Goal: Task Accomplishment & Management: Manage account settings

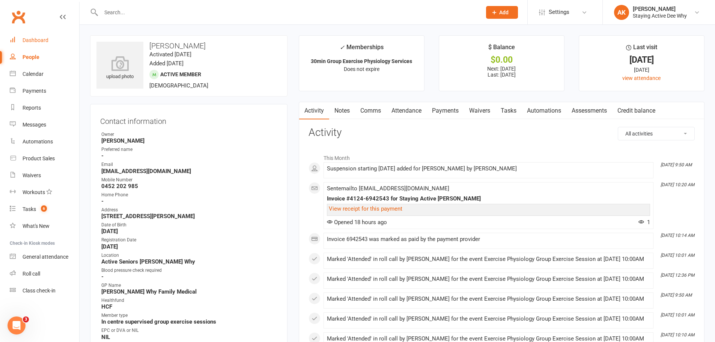
click at [41, 44] on link "Dashboard" at bounding box center [44, 40] width 69 height 17
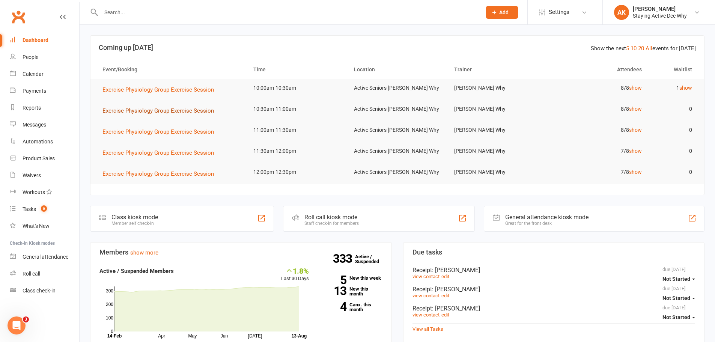
click at [186, 111] on span "Exercise Physiology Group Exercise Session" at bounding box center [157, 110] width 111 height 7
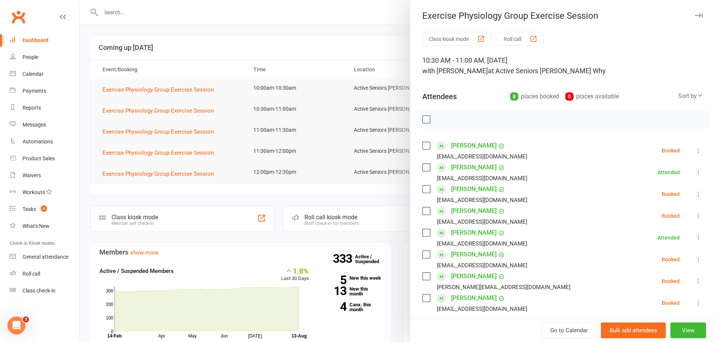
scroll to position [38, 0]
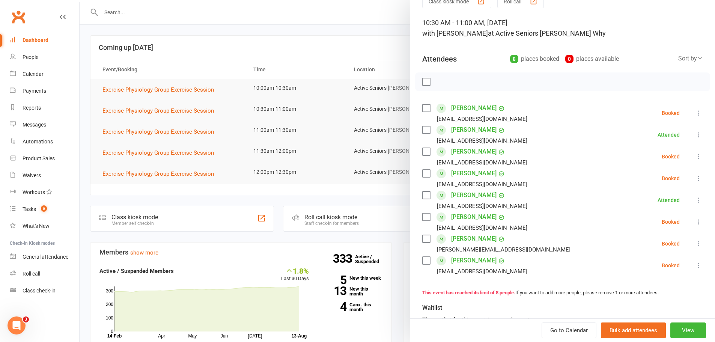
click at [251, 60] on div at bounding box center [397, 171] width 635 height 342
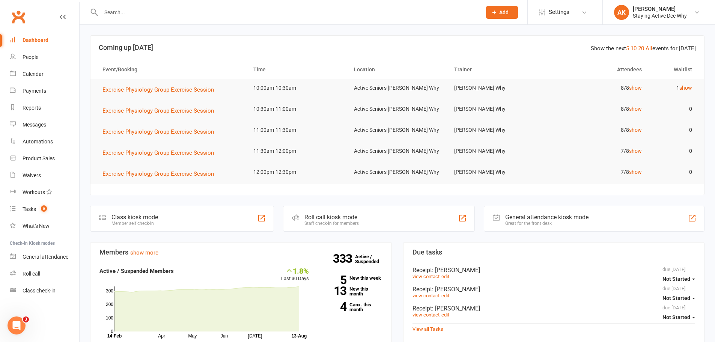
click at [36, 35] on link "Dashboard" at bounding box center [44, 40] width 69 height 17
click at [158, 49] on h3 "Coming up [DATE]" at bounding box center [397, 48] width 597 height 8
click at [682, 88] on link "show" at bounding box center [685, 88] width 13 height 6
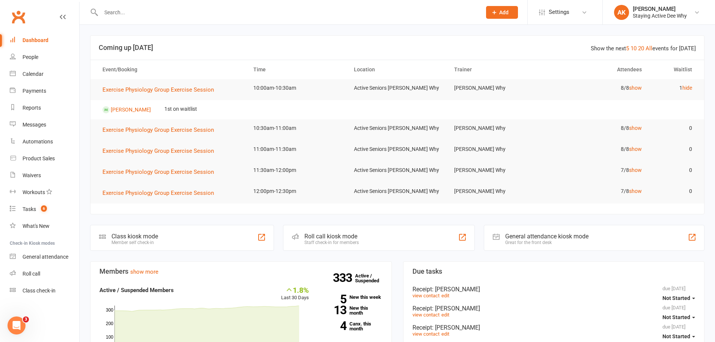
click at [52, 40] on link "Dashboard" at bounding box center [44, 40] width 69 height 17
click at [53, 81] on link "Calendar" at bounding box center [44, 74] width 69 height 17
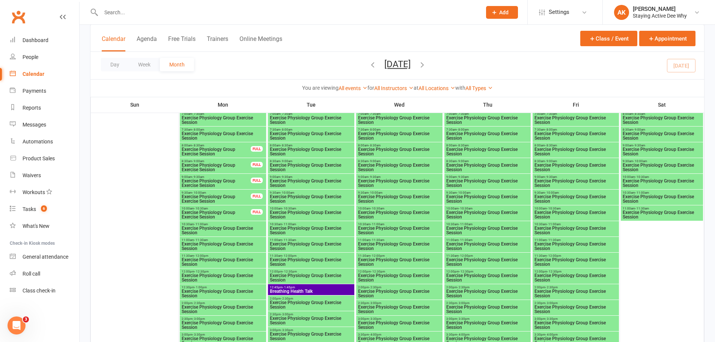
scroll to position [1276, 0]
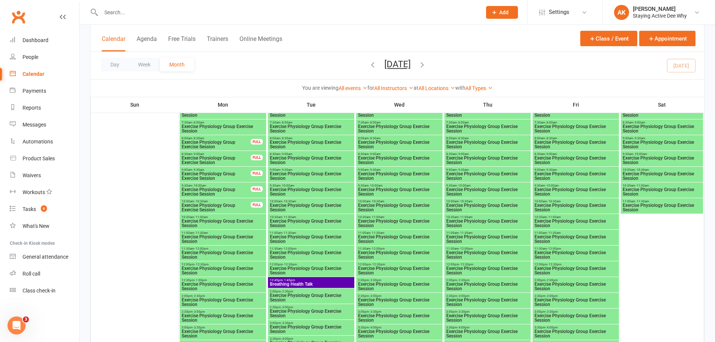
click at [212, 203] on span "Exercise Physiology Group Exercise Session" at bounding box center [216, 207] width 70 height 9
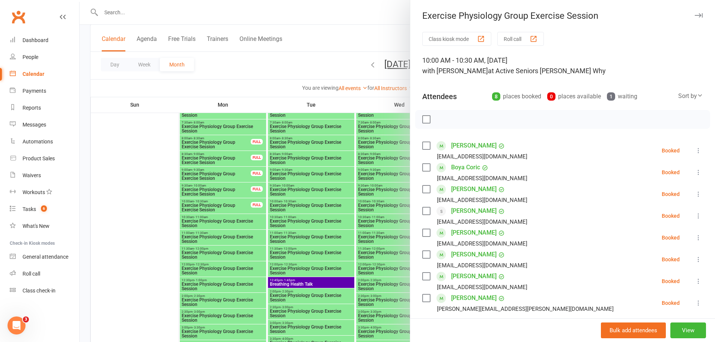
click at [212, 203] on div at bounding box center [397, 171] width 635 height 342
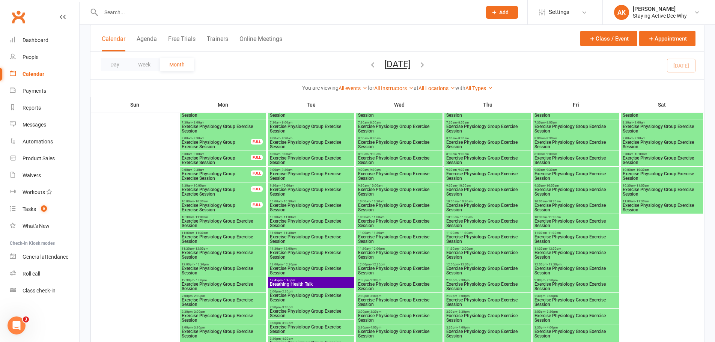
click at [212, 203] on span "Exercise Physiology Group Exercise Session" at bounding box center [216, 207] width 70 height 9
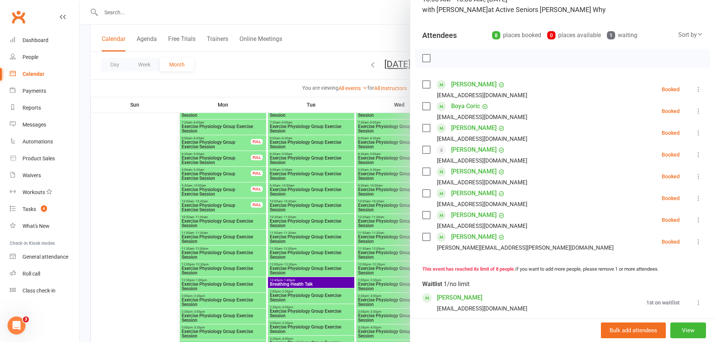
scroll to position [38, 0]
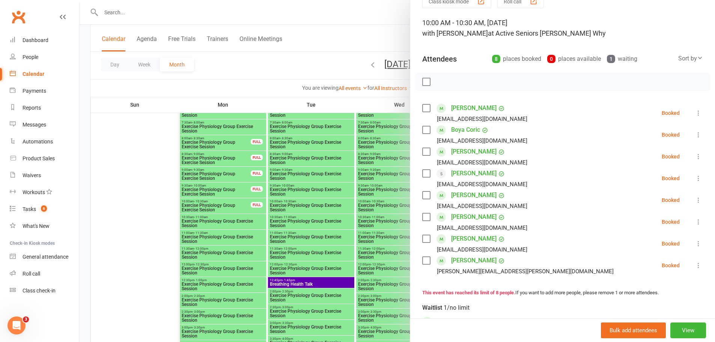
click at [212, 222] on div at bounding box center [397, 171] width 635 height 342
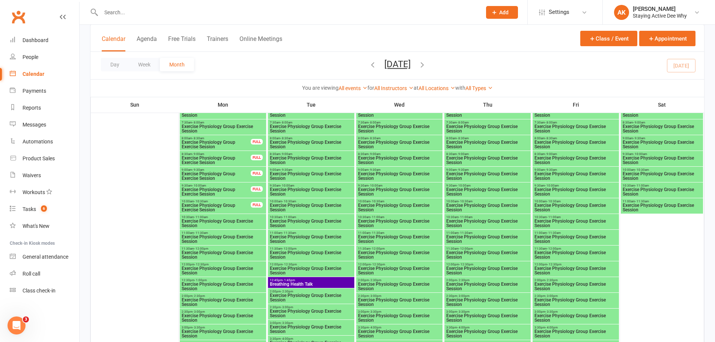
click at [199, 221] on span "Exercise Physiology Group Exercise Session" at bounding box center [222, 223] width 83 height 9
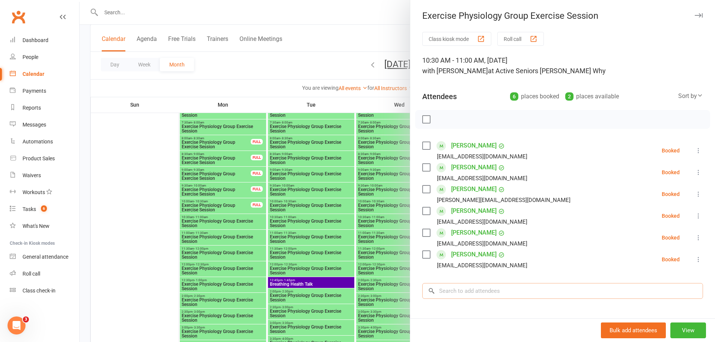
click at [460, 289] on input "search" at bounding box center [562, 291] width 281 height 16
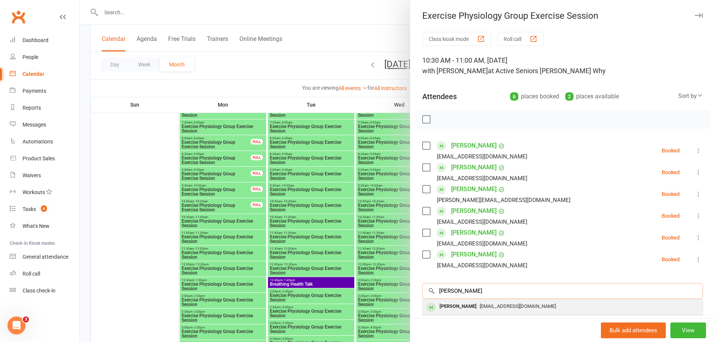
type input "[PERSON_NAME]"
click at [469, 307] on div "[PERSON_NAME]" at bounding box center [457, 306] width 43 height 11
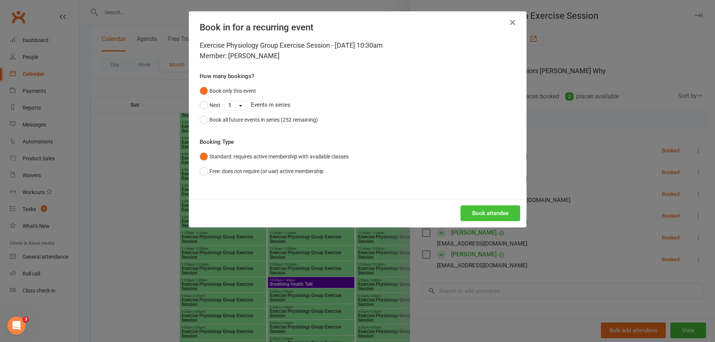
click at [481, 210] on button "Book attendee" at bounding box center [490, 213] width 60 height 16
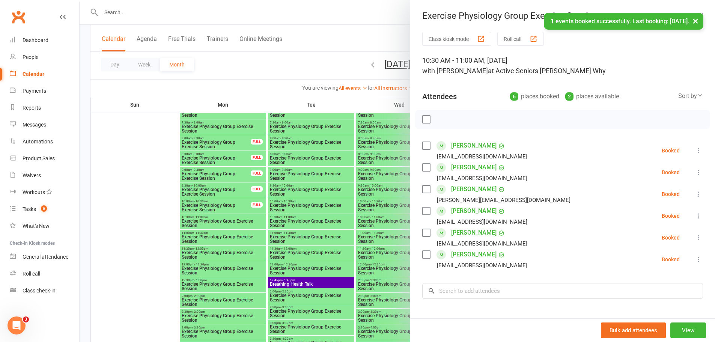
click at [375, 229] on div at bounding box center [397, 171] width 635 height 342
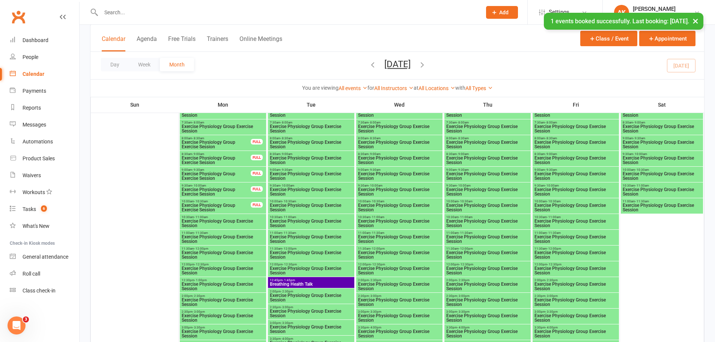
click at [390, 203] on span "Exercise Physiology Group Exercise Session" at bounding box center [399, 207] width 83 height 9
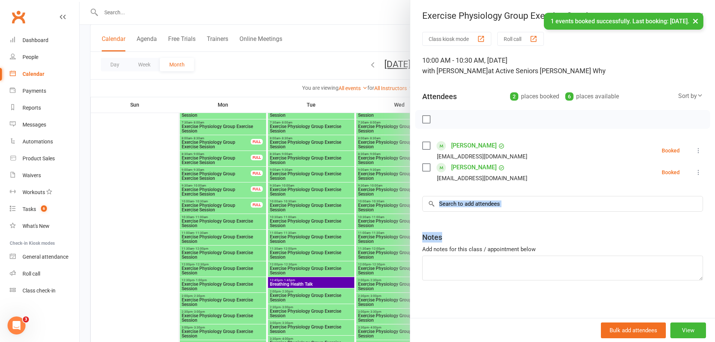
click at [460, 209] on div "Class kiosk mode Roll call 10:00 AM - 10:30 AM, [DATE] with [PERSON_NAME] Why a…" at bounding box center [562, 175] width 305 height 286
click at [460, 206] on input "search" at bounding box center [562, 204] width 281 height 16
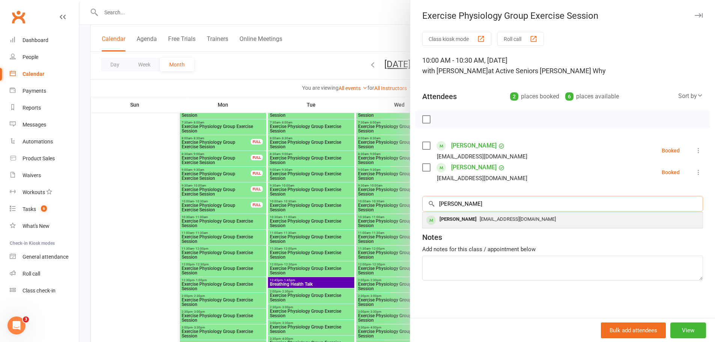
type input "[PERSON_NAME]"
click at [462, 214] on div "[PERSON_NAME]" at bounding box center [457, 219] width 43 height 11
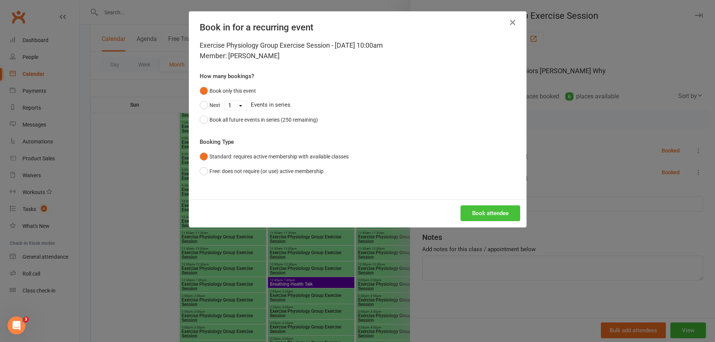
click at [470, 216] on button "Book attendee" at bounding box center [490, 213] width 60 height 16
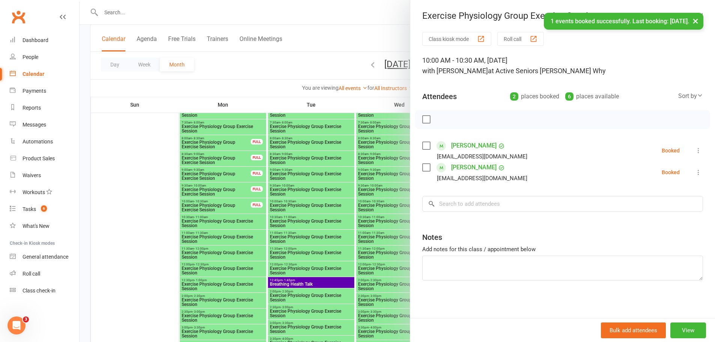
click at [371, 204] on div at bounding box center [397, 171] width 635 height 342
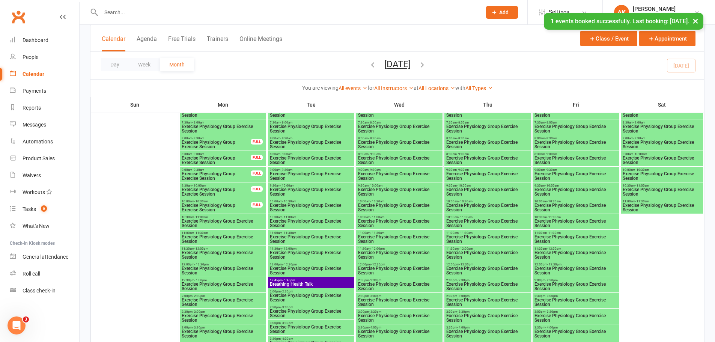
click at [555, 207] on span "Exercise Physiology Group Exercise Session" at bounding box center [575, 207] width 83 height 9
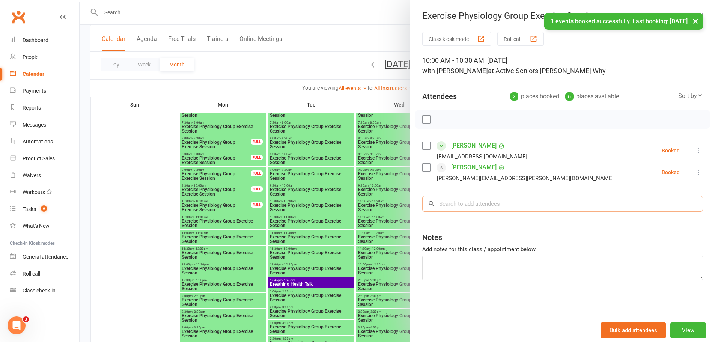
click at [466, 204] on input "search" at bounding box center [562, 204] width 281 height 16
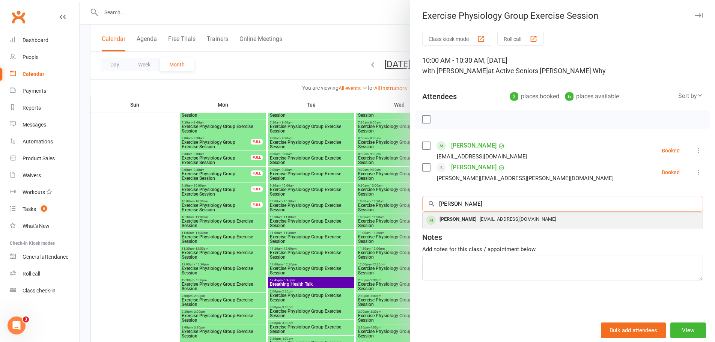
type input "[PERSON_NAME]"
click at [464, 219] on div "[PERSON_NAME]" at bounding box center [457, 219] width 43 height 11
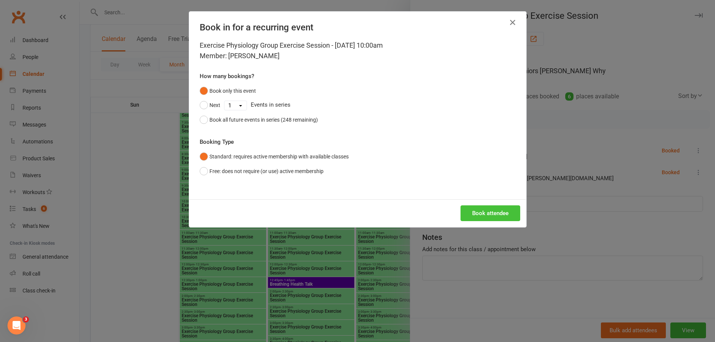
click at [498, 215] on button "Book attendee" at bounding box center [490, 213] width 60 height 16
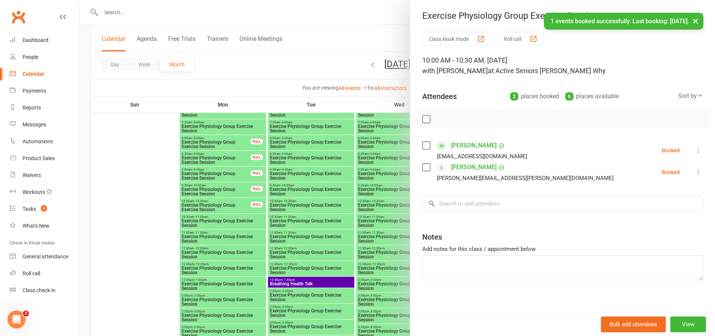
click at [374, 201] on div at bounding box center [397, 168] width 635 height 336
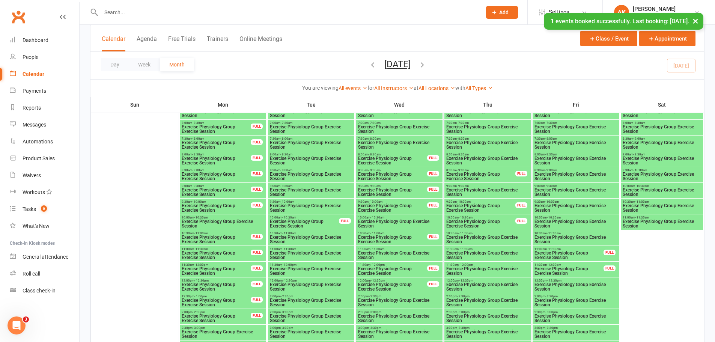
scroll to position [976, 0]
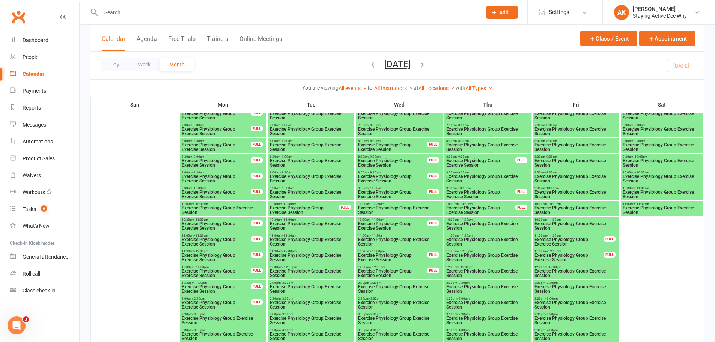
click at [204, 207] on span "Exercise Physiology Group Exercise Session" at bounding box center [222, 210] width 83 height 9
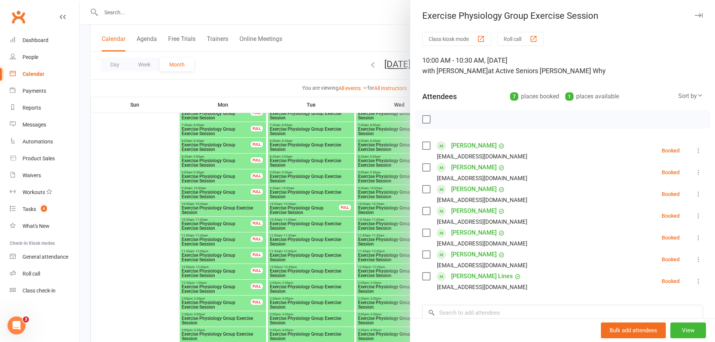
click at [266, 237] on div at bounding box center [397, 171] width 635 height 342
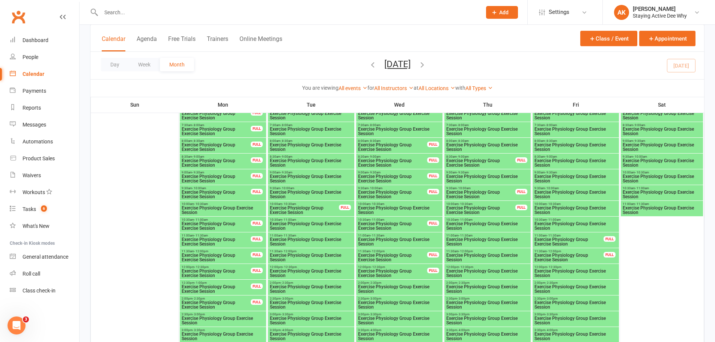
click at [216, 238] on span "Exercise Physiology Group Exercise Session" at bounding box center [216, 241] width 70 height 9
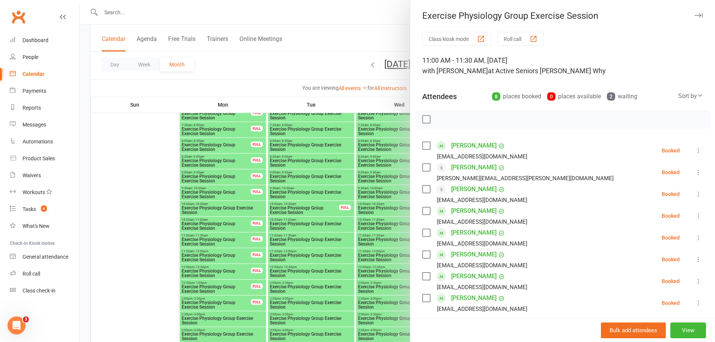
scroll to position [38, 0]
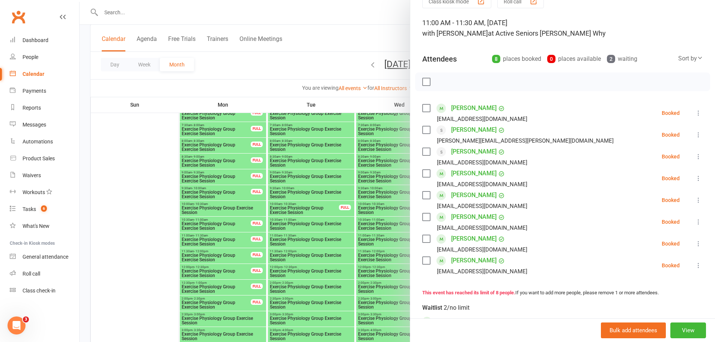
click at [247, 212] on div at bounding box center [397, 171] width 635 height 342
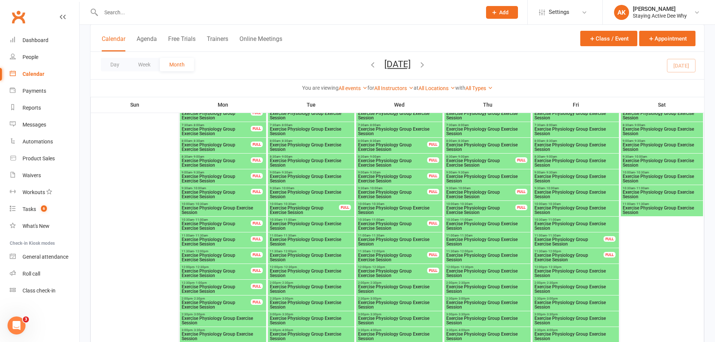
click at [206, 254] on span "Exercise Physiology Group Exercise Session" at bounding box center [216, 257] width 70 height 9
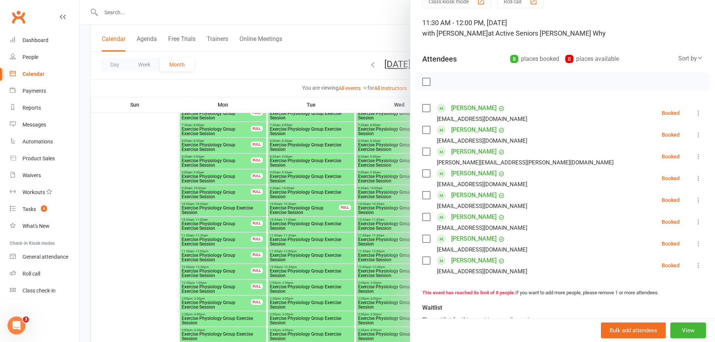
click at [695, 244] on icon at bounding box center [699, 244] width 8 height 8
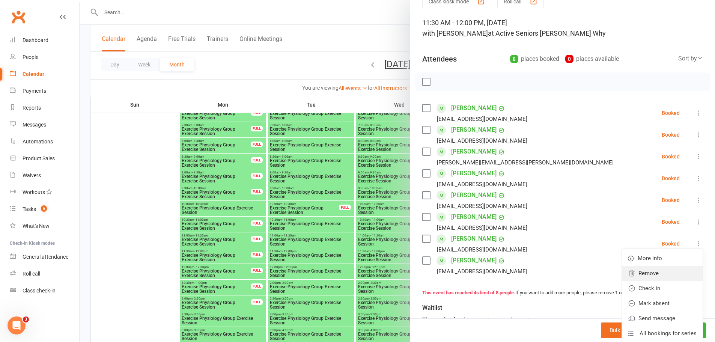
click at [662, 269] on link "Remove" at bounding box center [662, 273] width 81 height 15
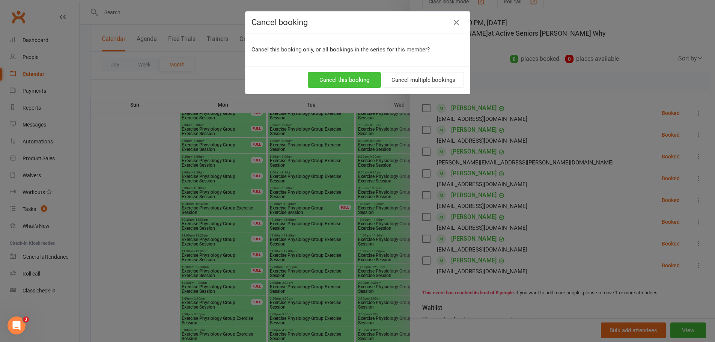
click at [334, 76] on button "Cancel this booking" at bounding box center [344, 80] width 73 height 16
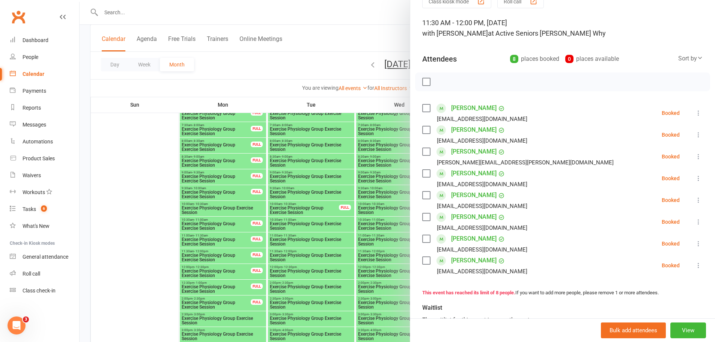
drag, startPoint x: 238, startPoint y: 217, endPoint x: 231, endPoint y: 216, distance: 7.2
click at [235, 217] on div at bounding box center [397, 171] width 635 height 342
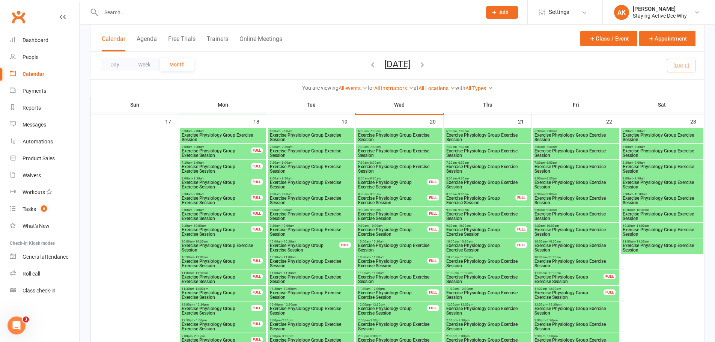
scroll to position [976, 0]
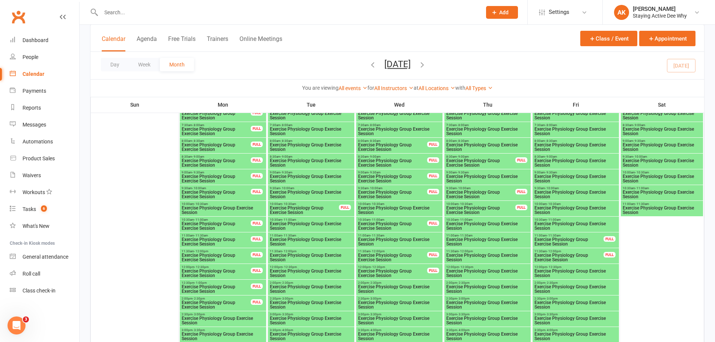
click at [227, 207] on span "Exercise Physiology Group Exercise Session" at bounding box center [222, 210] width 83 height 9
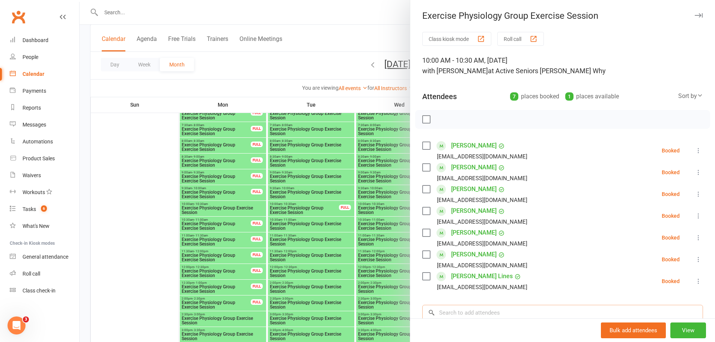
click at [454, 312] on input "search" at bounding box center [562, 313] width 281 height 16
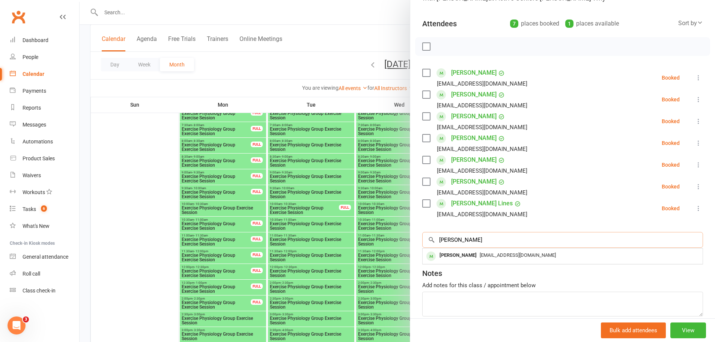
scroll to position [75, 0]
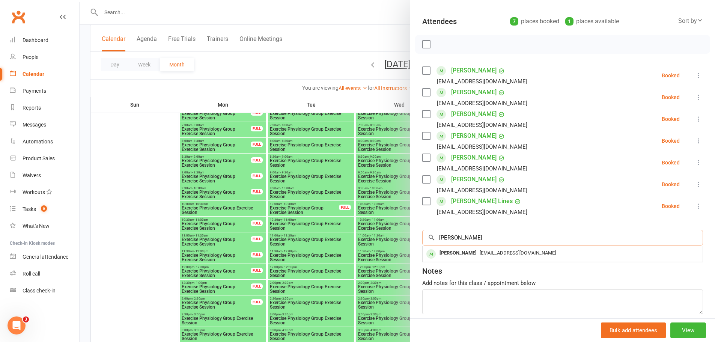
click at [468, 245] on input "[PERSON_NAME]" at bounding box center [562, 238] width 281 height 16
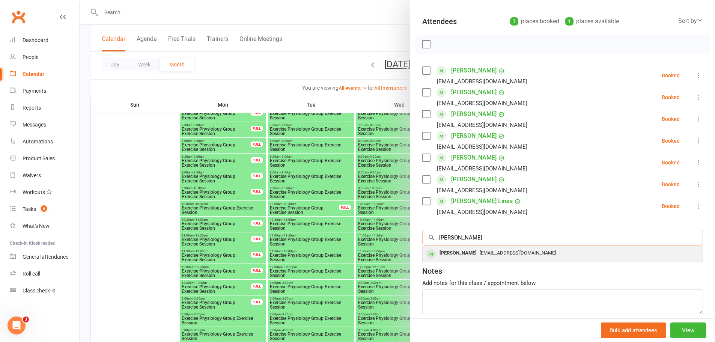
type input "[PERSON_NAME]"
click at [467, 253] on div "[PERSON_NAME]" at bounding box center [457, 253] width 43 height 11
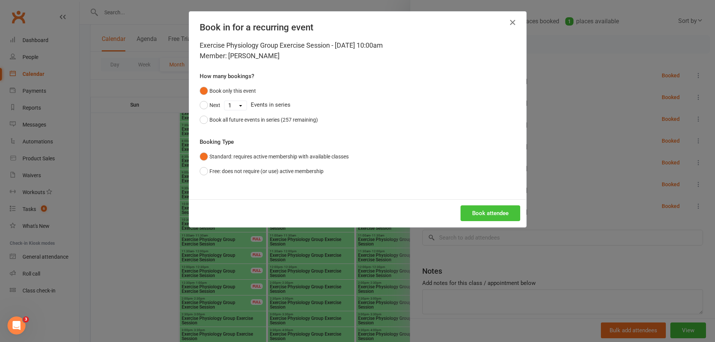
click at [481, 212] on button "Book attendee" at bounding box center [490, 213] width 60 height 16
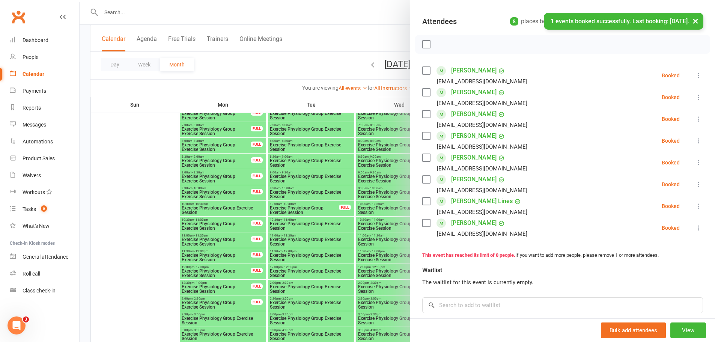
click at [288, 182] on div at bounding box center [397, 171] width 635 height 342
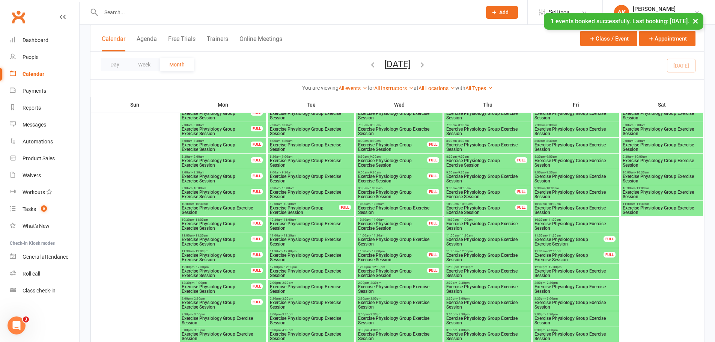
click at [223, 204] on span "10:00am - 10:30am" at bounding box center [222, 203] width 83 height 3
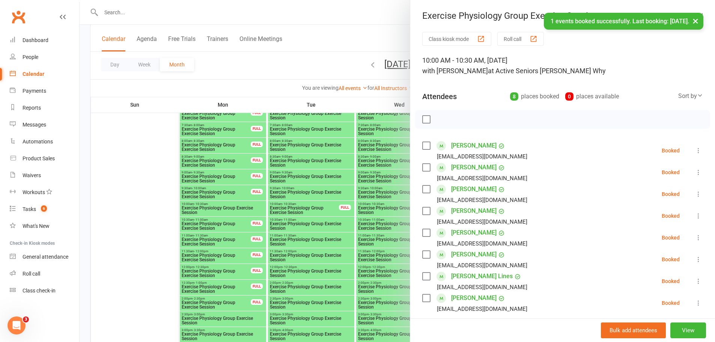
click at [252, 192] on div at bounding box center [397, 171] width 635 height 342
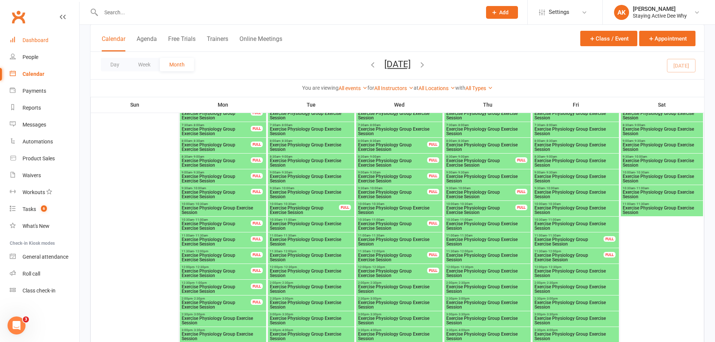
click at [40, 41] on div "Dashboard" at bounding box center [36, 40] width 26 height 6
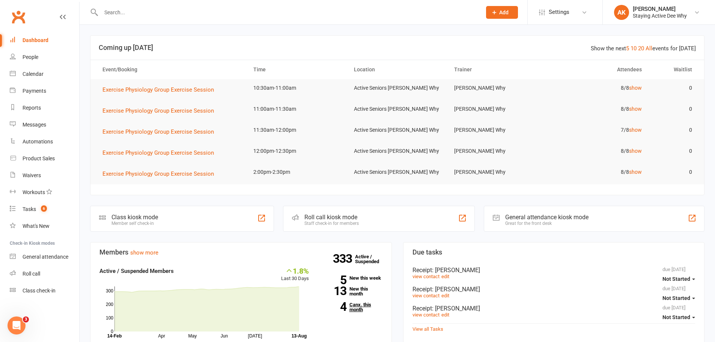
click at [355, 309] on link "4 Canx. this month" at bounding box center [351, 307] width 62 height 10
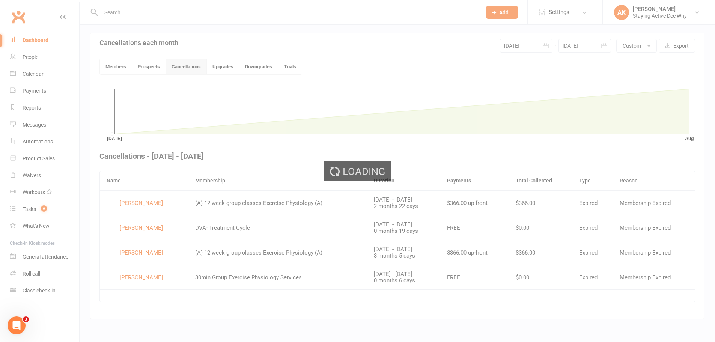
scroll to position [162, 0]
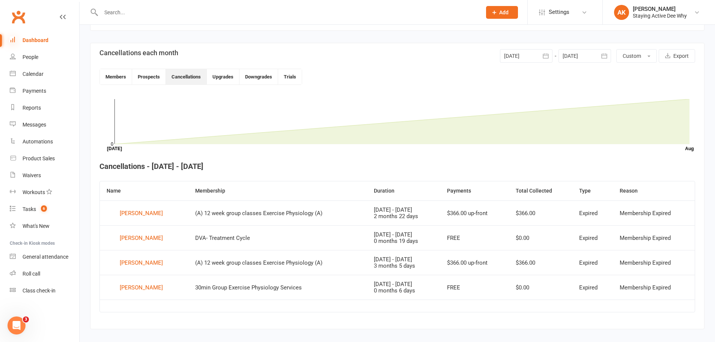
click at [15, 42] on icon at bounding box center [13, 39] width 6 height 6
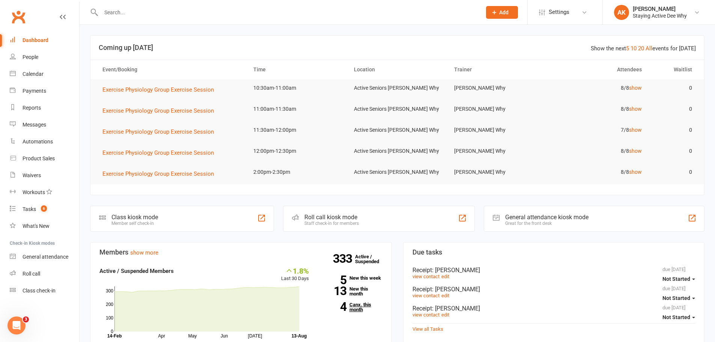
click at [358, 304] on link "4 Canx. this month" at bounding box center [351, 307] width 62 height 10
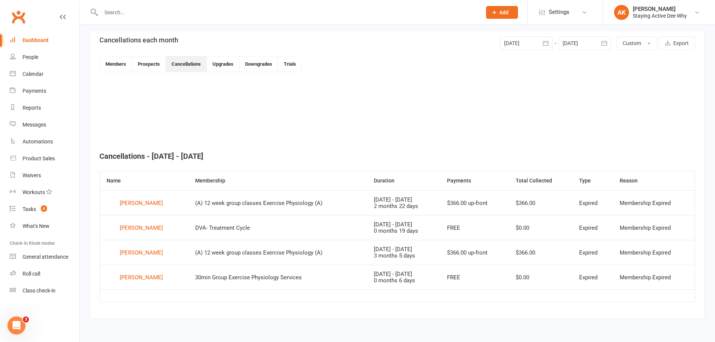
scroll to position [162, 0]
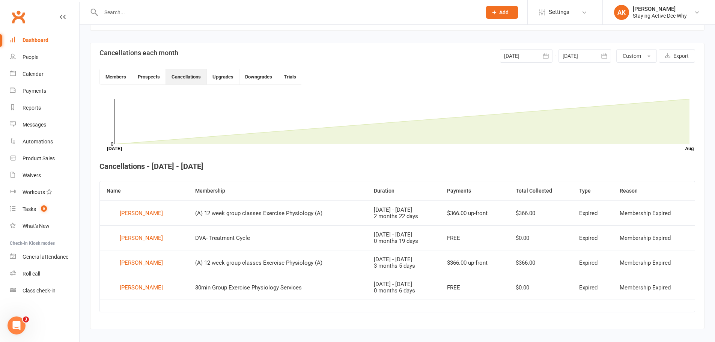
click at [54, 45] on link "Dashboard" at bounding box center [44, 40] width 69 height 17
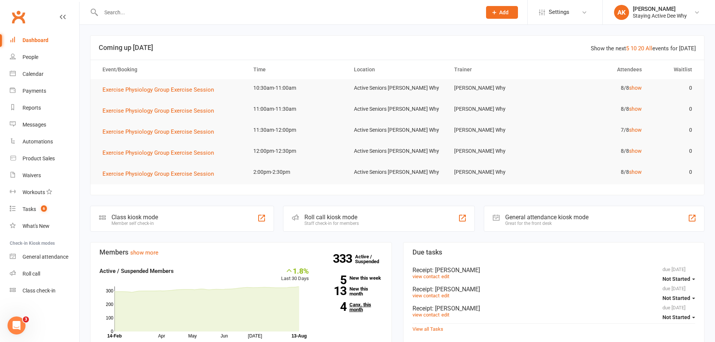
click at [358, 310] on link "4 Canx. this month" at bounding box center [351, 307] width 62 height 10
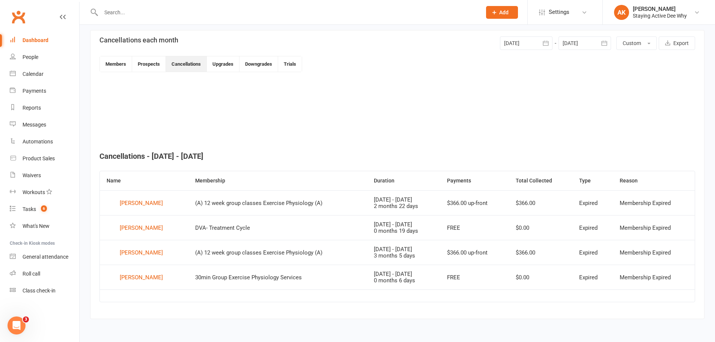
scroll to position [162, 0]
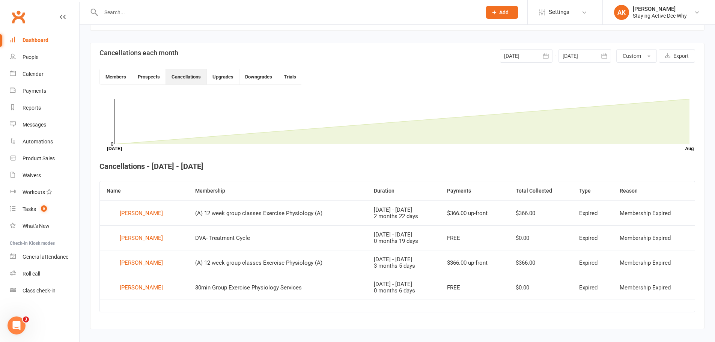
click at [182, 12] on input "text" at bounding box center [287, 12] width 377 height 11
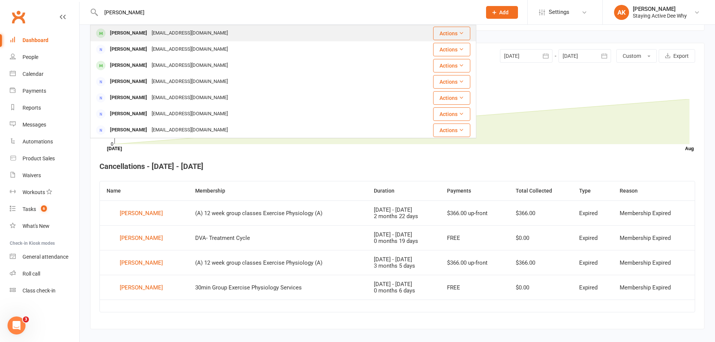
type input "[PERSON_NAME]"
click at [217, 35] on div "[PERSON_NAME] [PERSON_NAME][EMAIL_ADDRESS][DOMAIN_NAME]" at bounding box center [251, 33] width 320 height 15
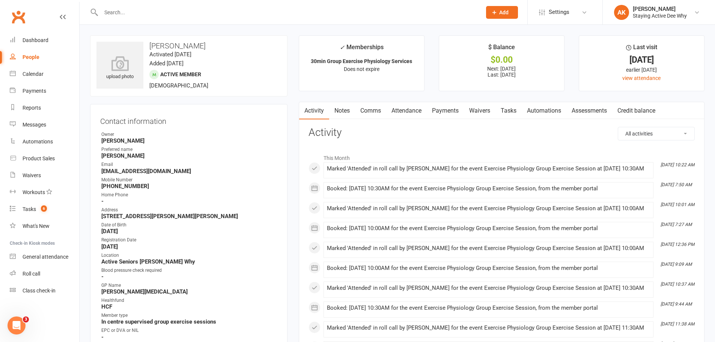
click at [415, 108] on link "Attendance" at bounding box center [406, 110] width 41 height 17
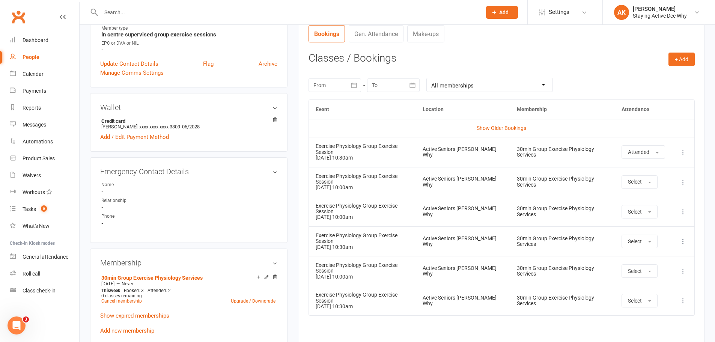
scroll to position [300, 0]
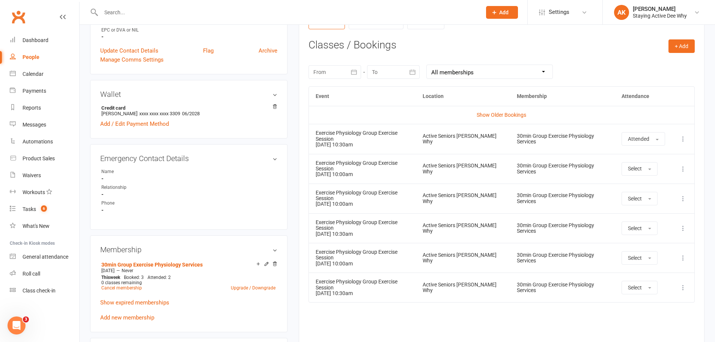
click at [683, 224] on icon at bounding box center [683, 228] width 8 height 8
click at [647, 265] on link "Remove booking" at bounding box center [650, 272] width 74 height 15
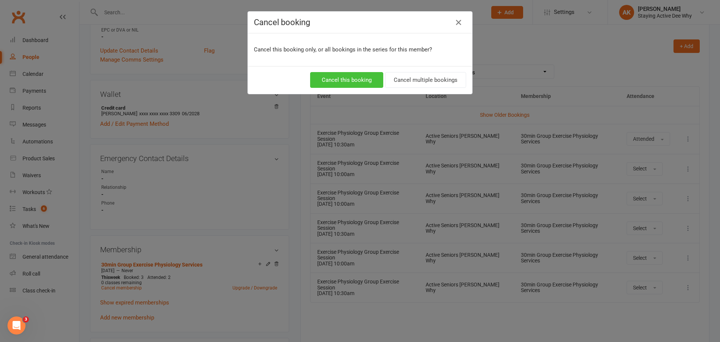
click at [344, 82] on button "Cancel this booking" at bounding box center [346, 80] width 73 height 16
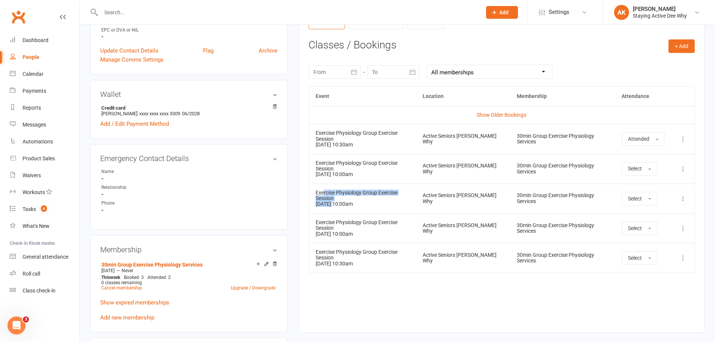
drag, startPoint x: 325, startPoint y: 188, endPoint x: 333, endPoint y: 191, distance: 9.3
click at [333, 191] on td "Exercise Physiology Group Exercise Session [DATE] 10:00am" at bounding box center [362, 198] width 107 height 30
click at [46, 35] on link "Dashboard" at bounding box center [44, 40] width 69 height 17
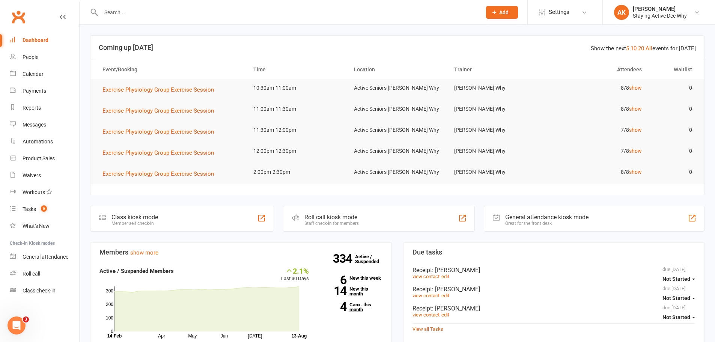
click at [352, 312] on link "4 Canx. this month" at bounding box center [351, 307] width 62 height 10
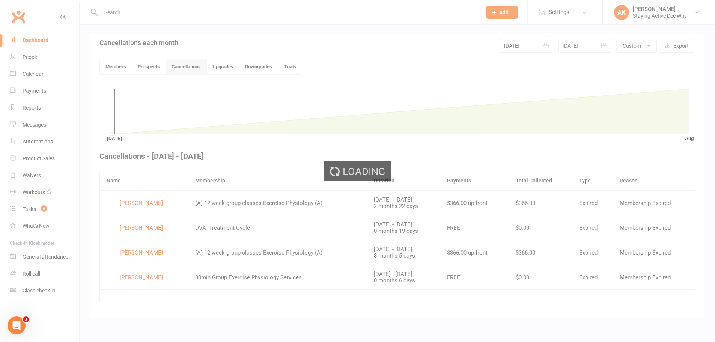
scroll to position [162, 0]
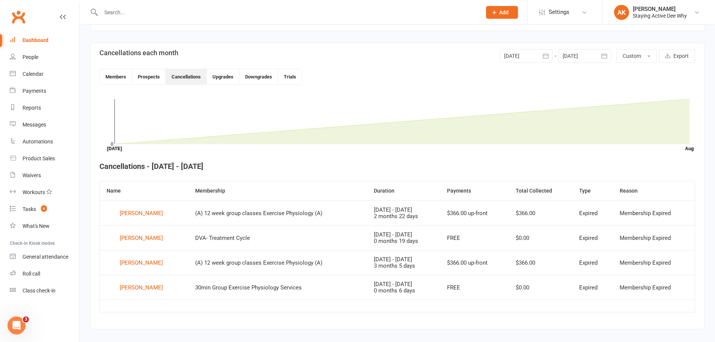
click at [31, 41] on div "Dashboard" at bounding box center [36, 40] width 26 height 6
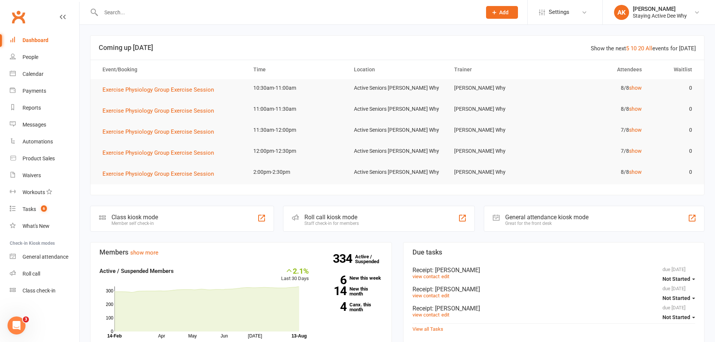
click at [152, 7] on input "text" at bounding box center [287, 12] width 377 height 11
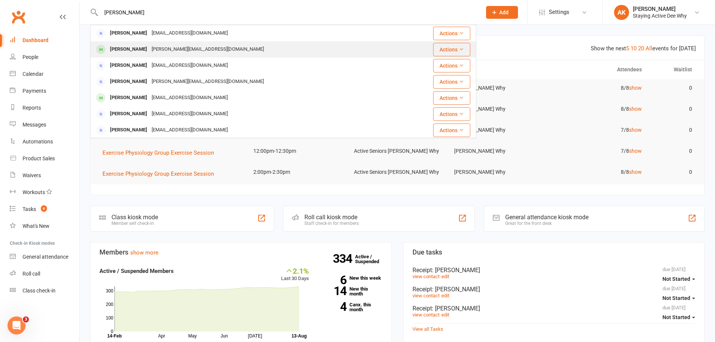
type input "[PERSON_NAME]"
click at [150, 48] on div "[PERSON_NAME][EMAIL_ADDRESS][DOMAIN_NAME]" at bounding box center [207, 49] width 117 height 11
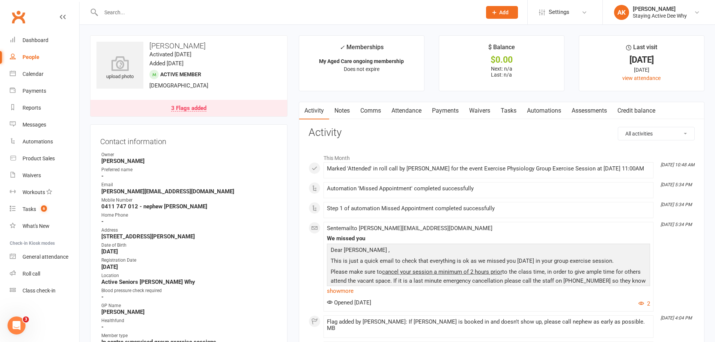
click at [418, 116] on link "Attendance" at bounding box center [406, 110] width 41 height 17
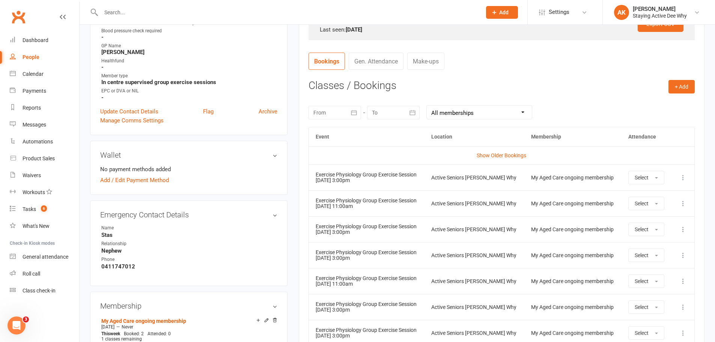
scroll to position [263, 0]
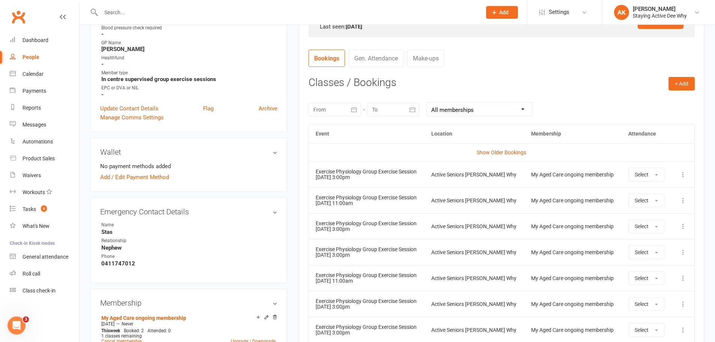
click at [404, 247] on div "Exercise Physiology Group Exercise Session" at bounding box center [367, 250] width 102 height 6
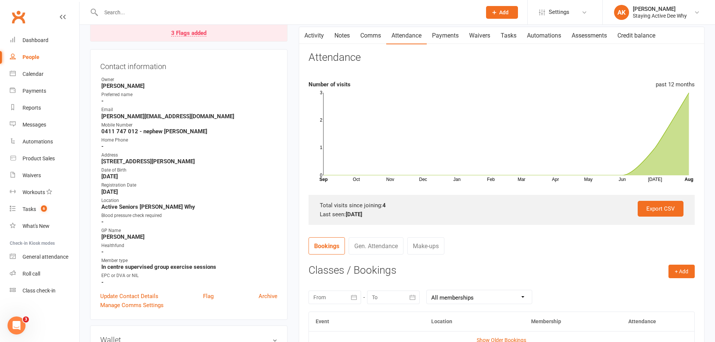
scroll to position [0, 0]
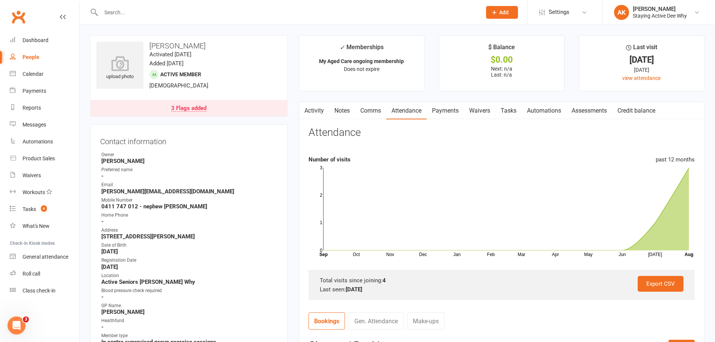
click at [184, 11] on input "text" at bounding box center [287, 12] width 377 height 11
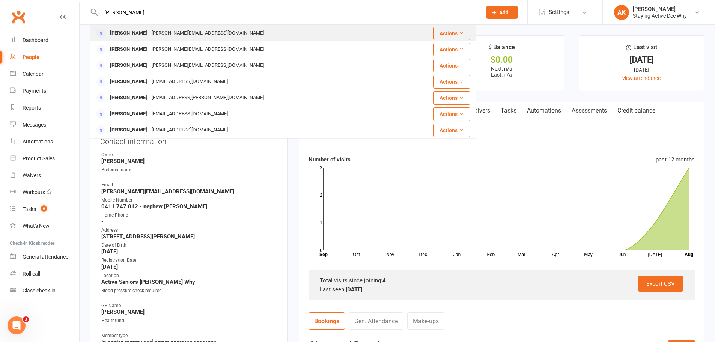
type input "[PERSON_NAME]"
click at [155, 33] on div "[PERSON_NAME][EMAIL_ADDRESS][DOMAIN_NAME]" at bounding box center [207, 33] width 117 height 11
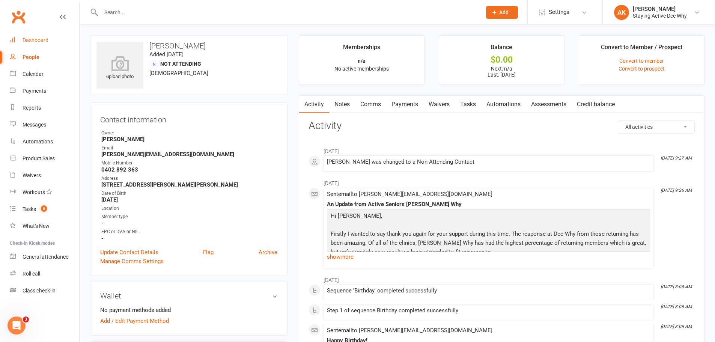
click at [51, 38] on link "Dashboard" at bounding box center [44, 40] width 69 height 17
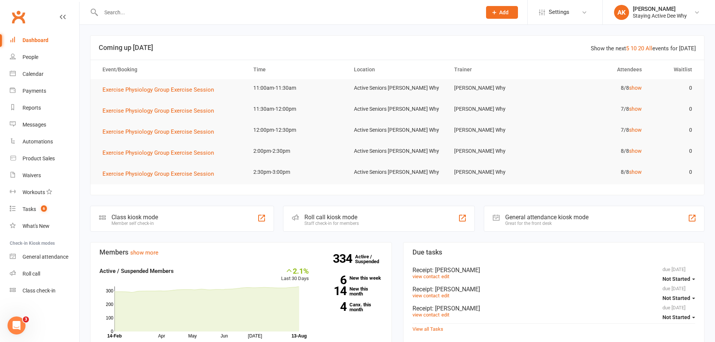
click at [124, 48] on h3 "Coming up [DATE]" at bounding box center [397, 48] width 597 height 8
click at [199, 43] on header "Show the next 5 10 20 All events for [DATE] Coming up [DATE]" at bounding box center [396, 48] width 613 height 24
drag, startPoint x: 89, startPoint y: 48, endPoint x: 203, endPoint y: 46, distance: 113.7
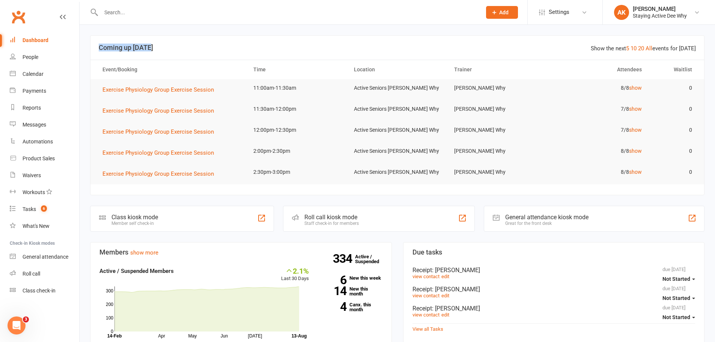
click at [203, 46] on h3 "Coming up [DATE]" at bounding box center [397, 48] width 597 height 8
drag, startPoint x: 203, startPoint y: 46, endPoint x: 99, endPoint y: 46, distance: 103.6
click at [99, 46] on h3 "Coming up [DATE]" at bounding box center [397, 48] width 597 height 8
click at [99, 45] on h3 "Coming up [DATE]" at bounding box center [397, 48] width 597 height 8
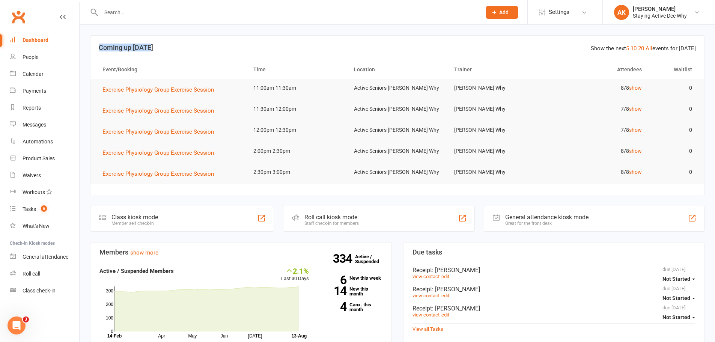
drag, startPoint x: 94, startPoint y: 48, endPoint x: 213, endPoint y: 44, distance: 118.6
click at [213, 44] on header "Show the next 5 10 20 All events for [DATE] Coming up [DATE]" at bounding box center [396, 48] width 613 height 24
click at [213, 44] on h3 "Coming up [DATE]" at bounding box center [397, 48] width 597 height 8
click at [352, 55] on header "Show the next 5 10 20 All events for [DATE] Coming up [DATE]" at bounding box center [396, 48] width 613 height 24
click at [49, 47] on link "Dashboard" at bounding box center [44, 40] width 69 height 17
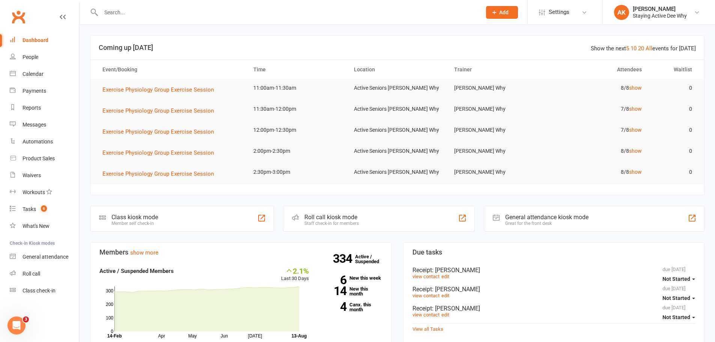
click at [32, 48] on link "Dashboard" at bounding box center [44, 40] width 69 height 17
click at [31, 53] on link "People" at bounding box center [44, 57] width 69 height 17
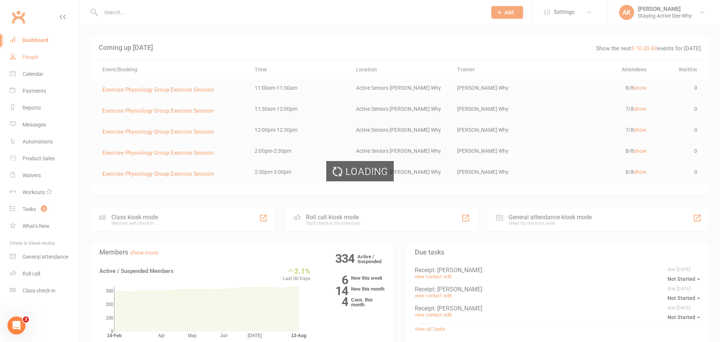
select select "100"
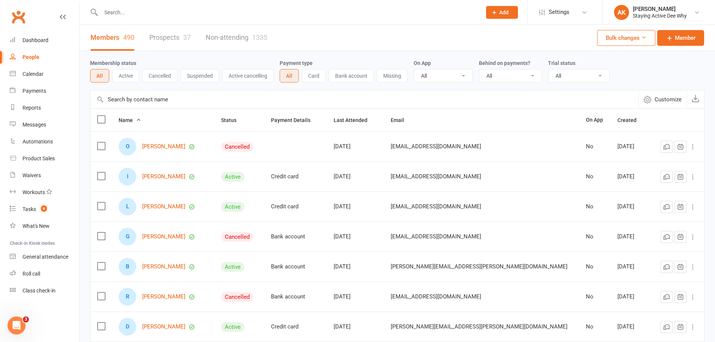
click at [130, 73] on button "Active" at bounding box center [125, 76] width 27 height 14
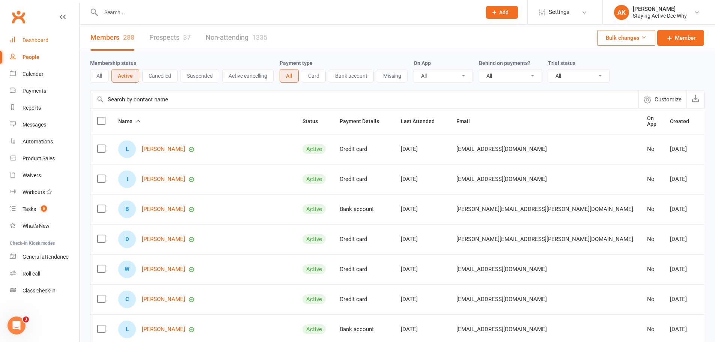
click at [51, 43] on link "Dashboard" at bounding box center [44, 40] width 69 height 17
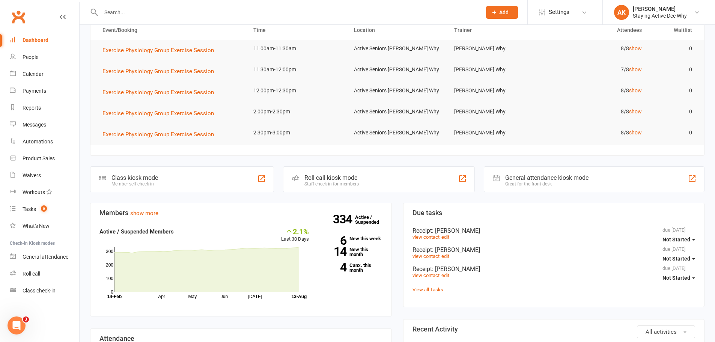
scroll to position [75, 0]
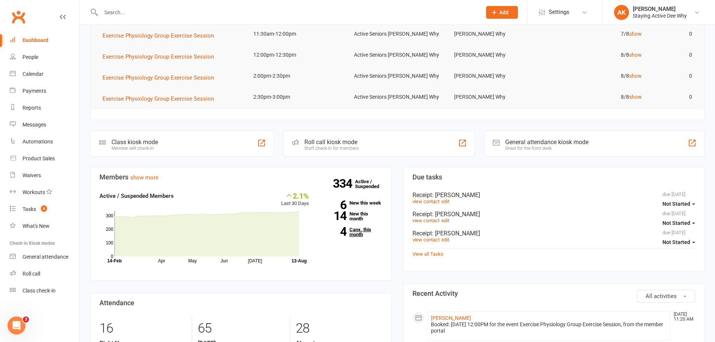
click at [356, 233] on link "4 Canx. this month" at bounding box center [351, 232] width 62 height 10
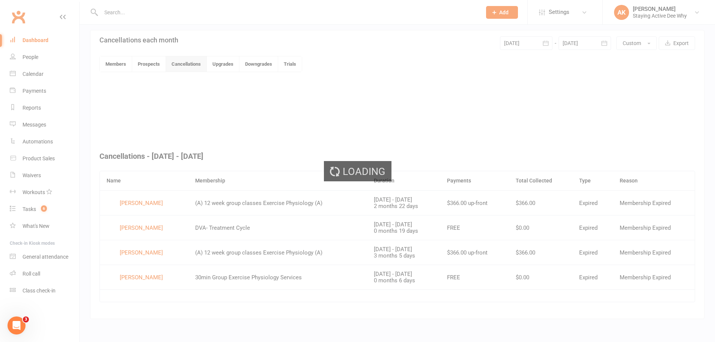
scroll to position [162, 0]
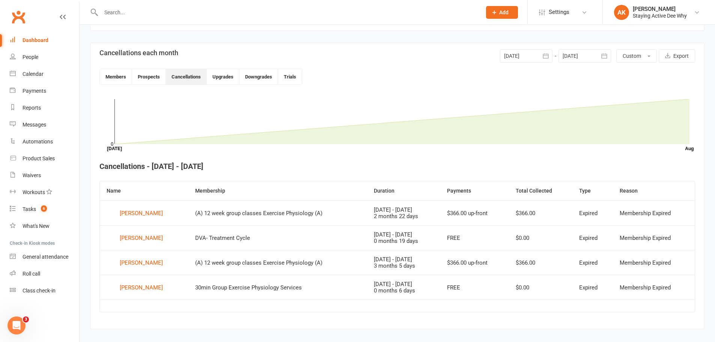
click at [47, 36] on link "Dashboard" at bounding box center [44, 40] width 69 height 17
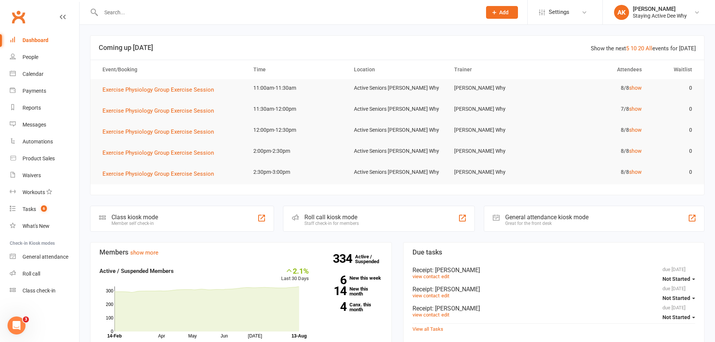
click at [167, 11] on input "text" at bounding box center [287, 12] width 377 height 11
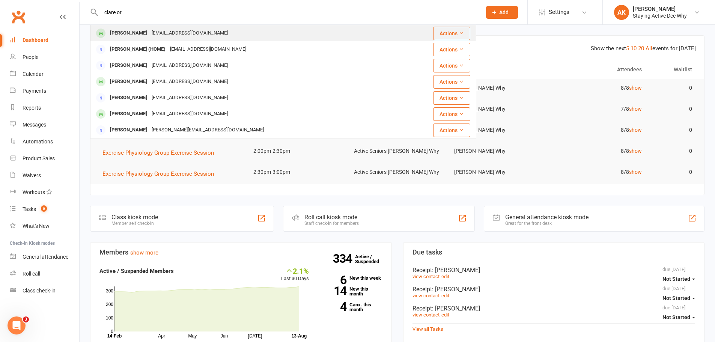
type input "clare or"
click at [163, 33] on div "[EMAIL_ADDRESS][DOMAIN_NAME]" at bounding box center [189, 33] width 81 height 11
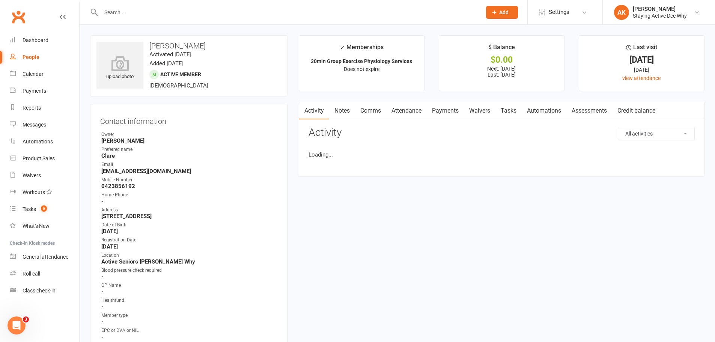
click at [408, 111] on link "Attendance" at bounding box center [406, 110] width 41 height 17
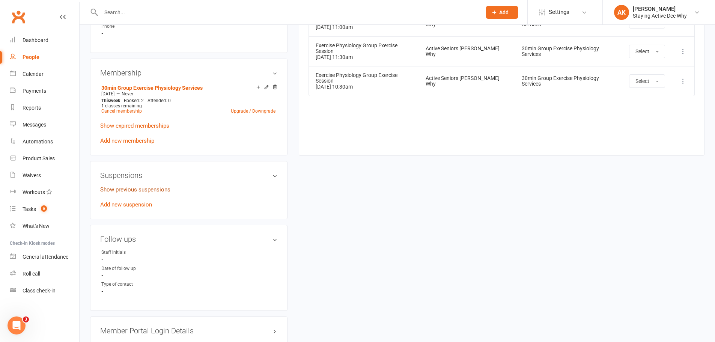
scroll to position [488, 0]
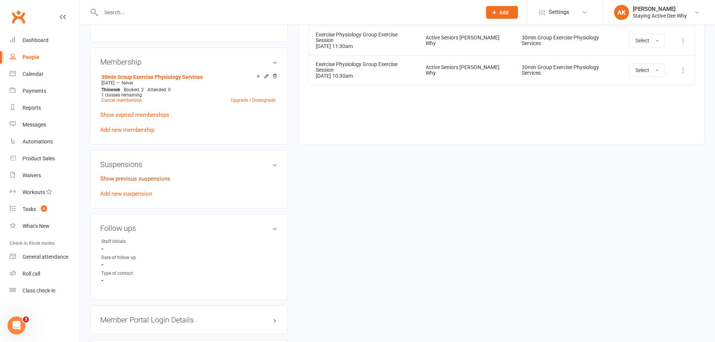
click at [136, 176] on link "Show previous suspensions" at bounding box center [135, 178] width 70 height 7
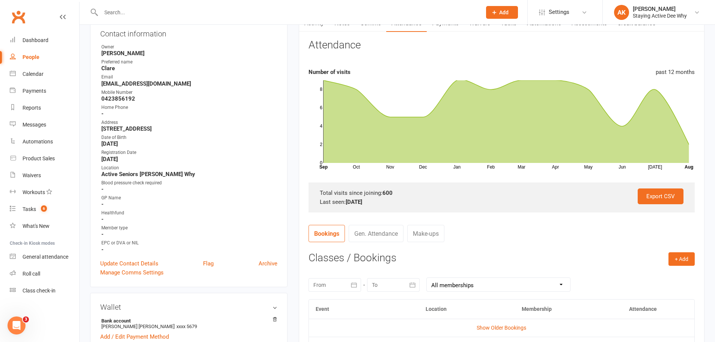
scroll to position [0, 0]
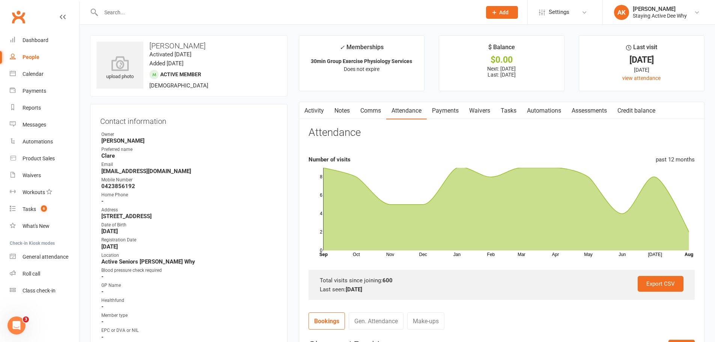
click at [436, 107] on link "Payments" at bounding box center [445, 110] width 37 height 17
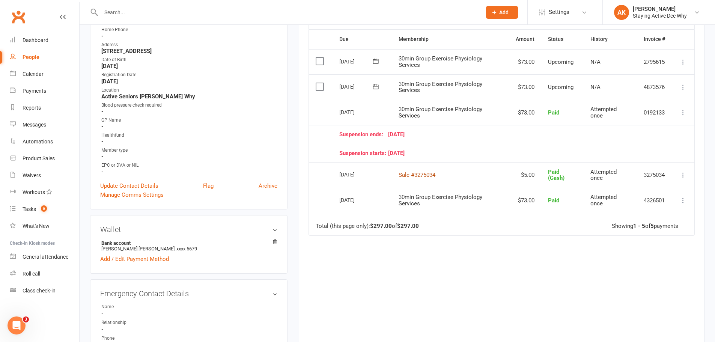
scroll to position [113, 0]
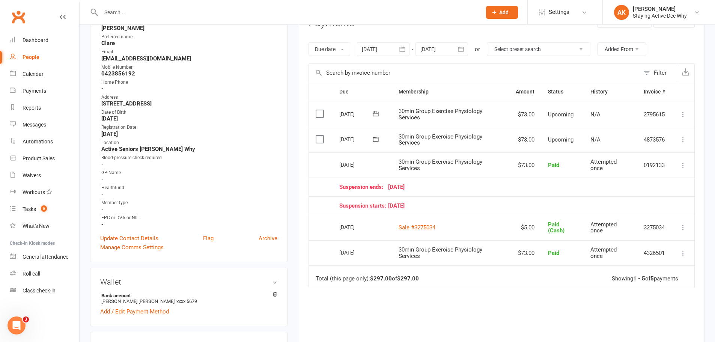
click at [487, 203] on div "Suspension starts: [DATE]" at bounding box center [502, 206] width 326 height 6
click at [678, 141] on button at bounding box center [682, 139] width 9 height 9
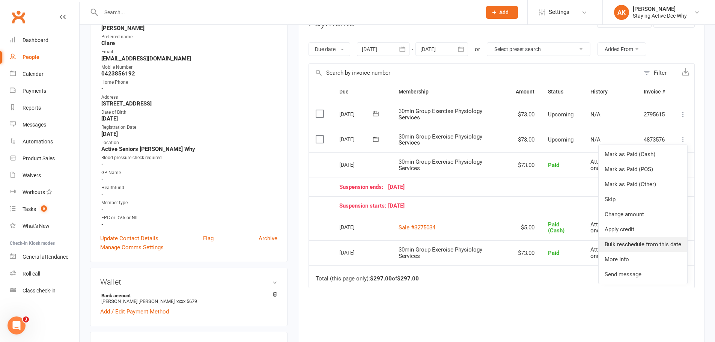
click at [645, 243] on link "Bulk reschedule from this date" at bounding box center [642, 244] width 89 height 15
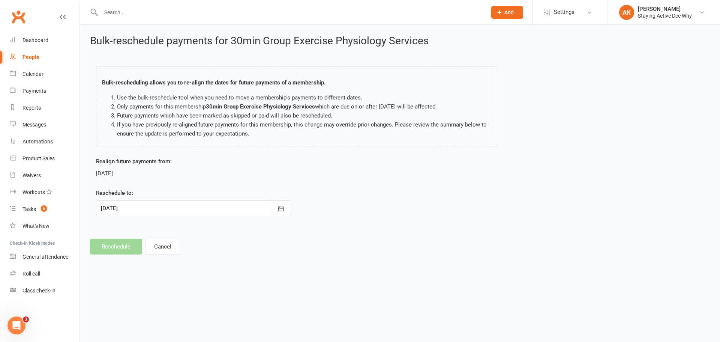
click at [161, 207] on div at bounding box center [193, 208] width 195 height 16
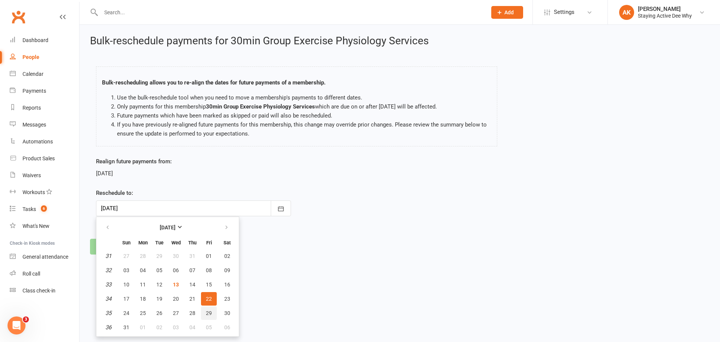
click at [207, 312] on span "29" at bounding box center [209, 313] width 6 height 6
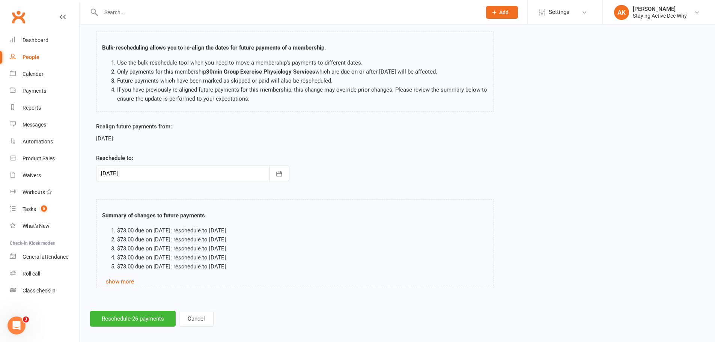
scroll to position [41, 0]
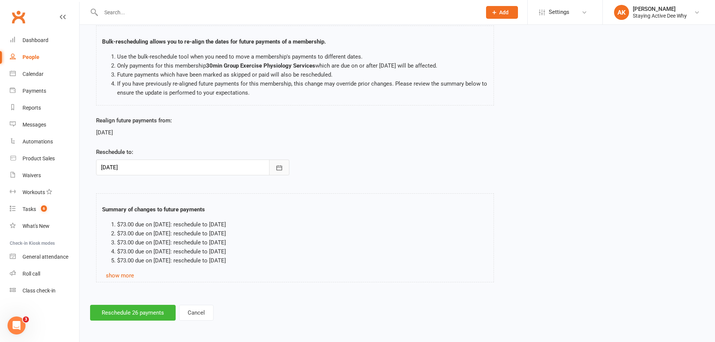
click at [283, 170] on button "button" at bounding box center [279, 167] width 20 height 16
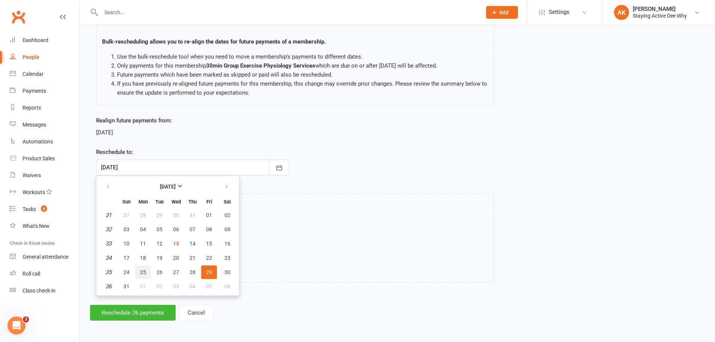
click at [144, 272] on span "25" at bounding box center [143, 272] width 6 height 6
type input "[DATE]"
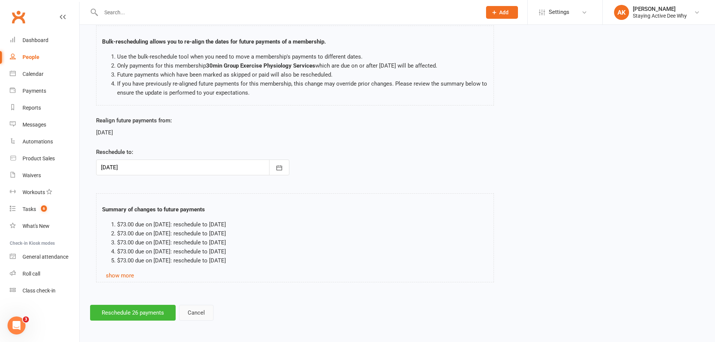
click at [201, 312] on button "Cancel" at bounding box center [196, 313] width 35 height 16
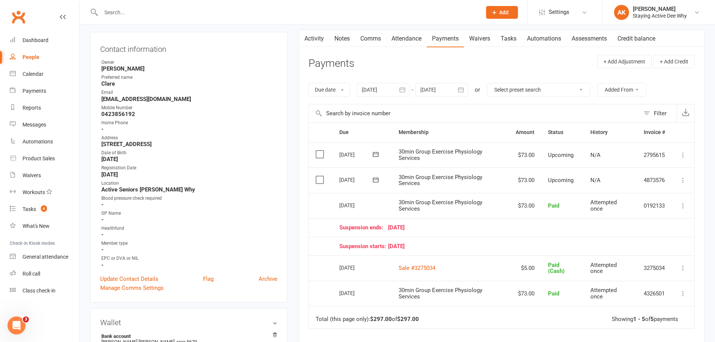
scroll to position [75, 0]
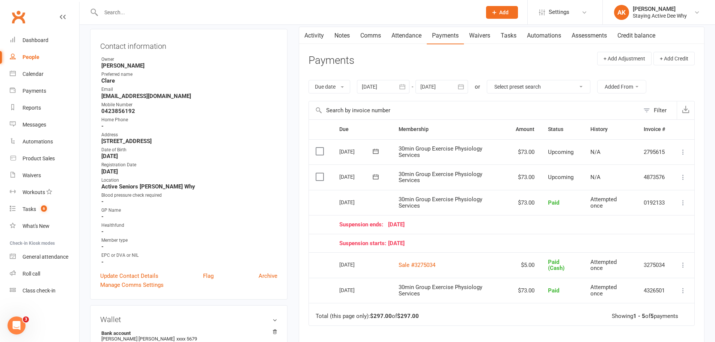
click at [683, 173] on icon at bounding box center [683, 177] width 8 height 8
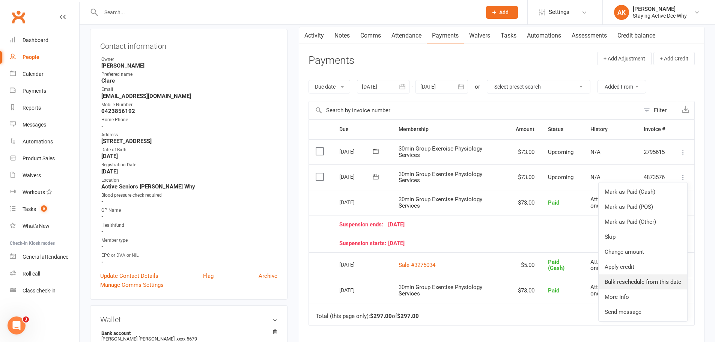
click at [632, 277] on link "Bulk reschedule from this date" at bounding box center [642, 281] width 89 height 15
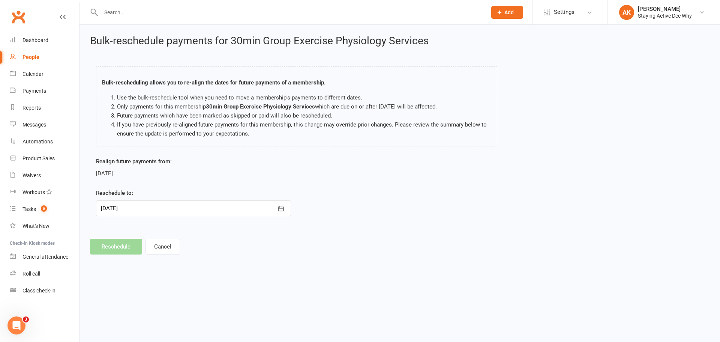
click at [207, 205] on div at bounding box center [193, 208] width 195 height 16
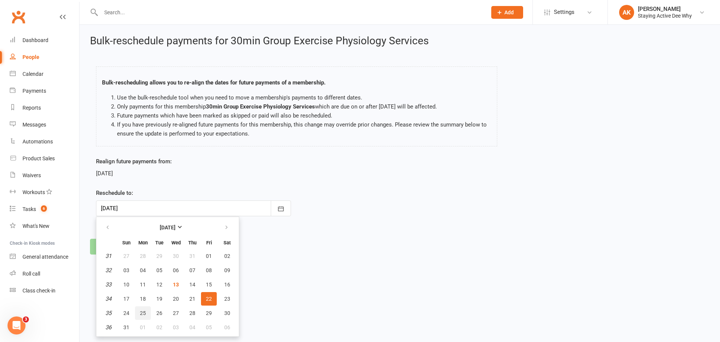
click at [141, 315] on span "25" at bounding box center [143, 313] width 6 height 6
type input "[DATE]"
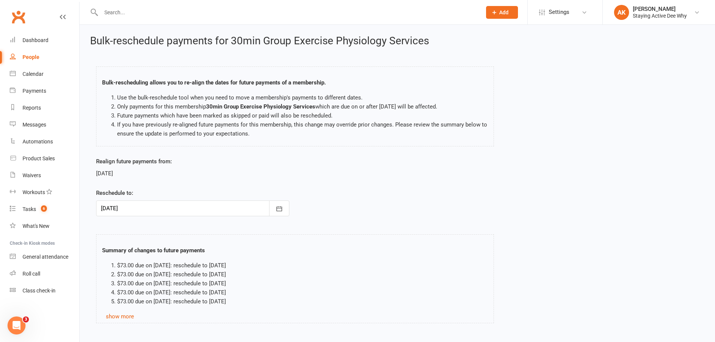
scroll to position [41, 0]
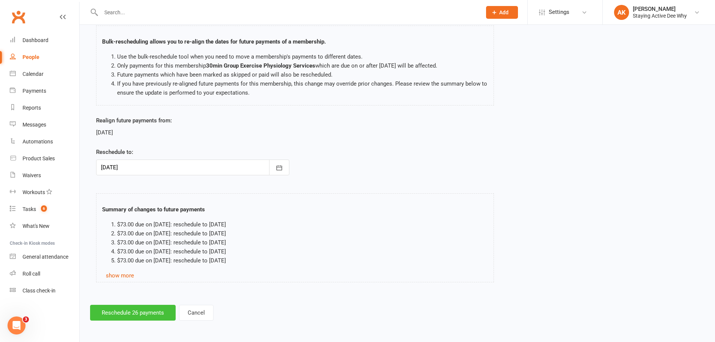
click at [132, 314] on button "Reschedule 26 payments" at bounding box center [133, 313] width 86 height 16
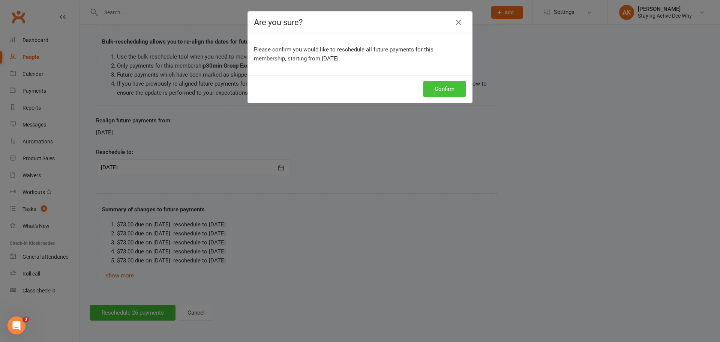
click at [451, 89] on button "Confirm" at bounding box center [444, 89] width 43 height 16
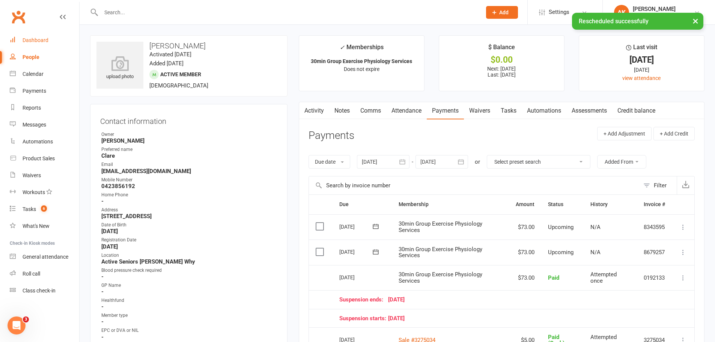
click at [46, 40] on div "Dashboard" at bounding box center [36, 40] width 26 height 6
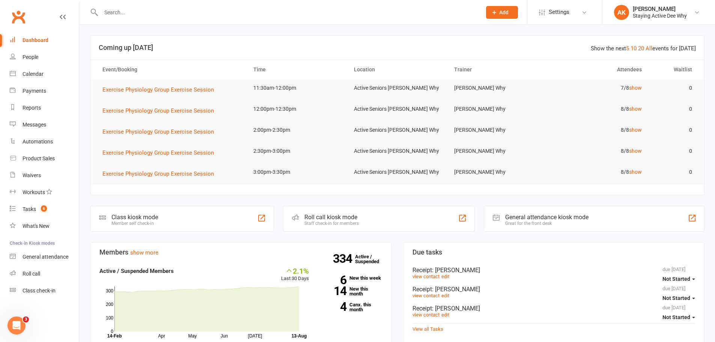
click at [153, 6] on div at bounding box center [283, 12] width 386 height 24
click at [150, 12] on input "text" at bounding box center [287, 12] width 377 height 11
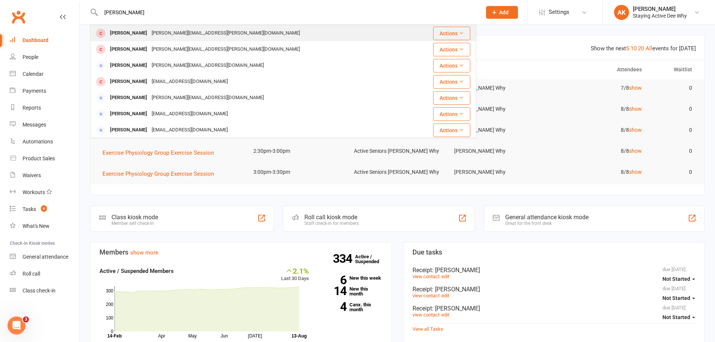
type input "[PERSON_NAME]"
click at [149, 27] on div "[PERSON_NAME] [PERSON_NAME][EMAIL_ADDRESS][PERSON_NAME][DOMAIN_NAME]" at bounding box center [252, 33] width 322 height 15
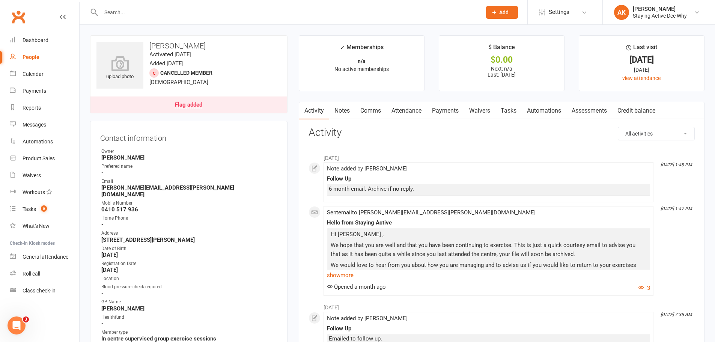
click at [227, 107] on link "Flag added" at bounding box center [188, 104] width 197 height 17
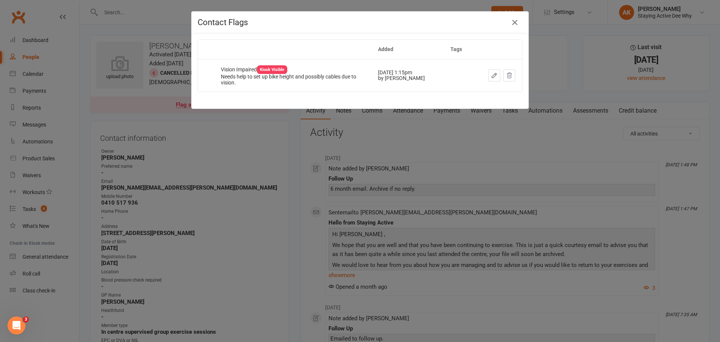
click at [231, 128] on div "Contact Flags Added Tags Vision Impaired Kiosk Visible Needs help to set up bik…" at bounding box center [360, 171] width 720 height 342
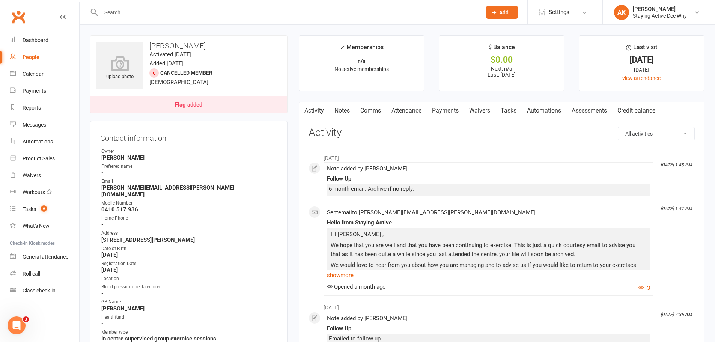
click at [338, 113] on link "Notes" at bounding box center [342, 110] width 26 height 17
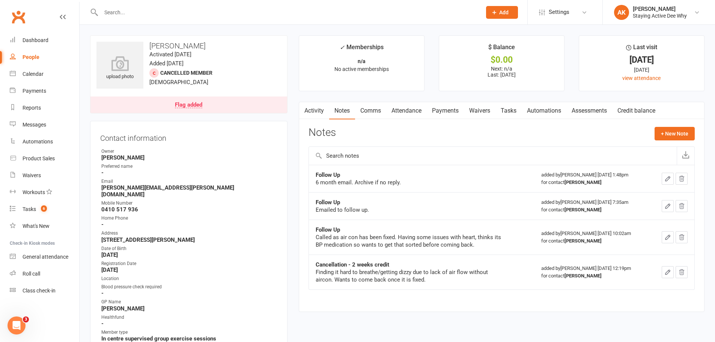
click at [323, 113] on link "Activity" at bounding box center [314, 110] width 30 height 17
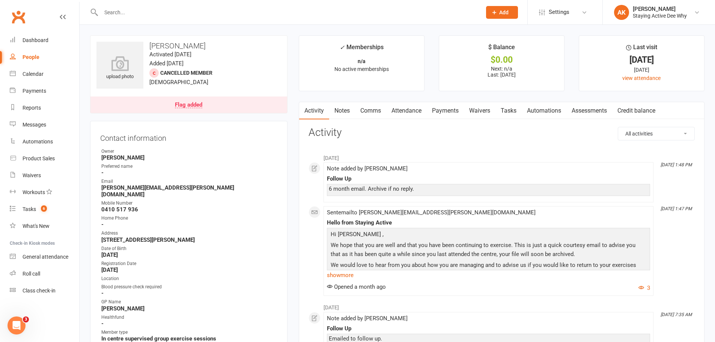
click at [269, 109] on link "Flag added" at bounding box center [188, 104] width 197 height 17
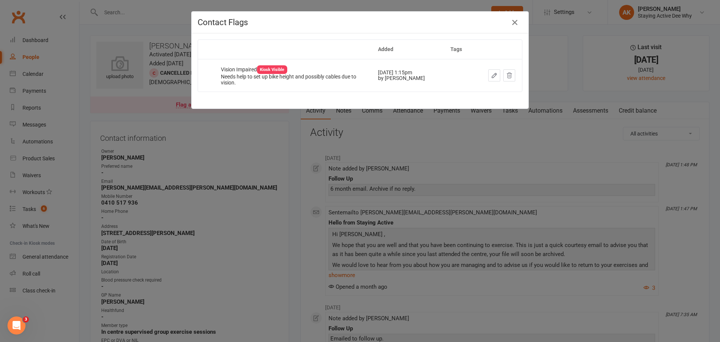
click at [273, 123] on div "Contact Flags Added Tags Vision Impaired Kiosk Visible Needs help to set up bik…" at bounding box center [360, 171] width 720 height 342
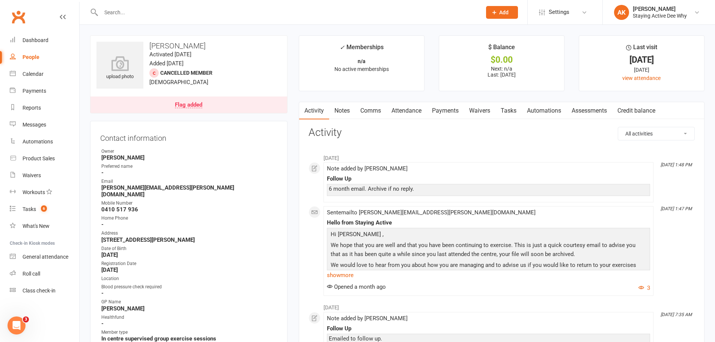
click at [331, 117] on link "Notes" at bounding box center [342, 110] width 26 height 17
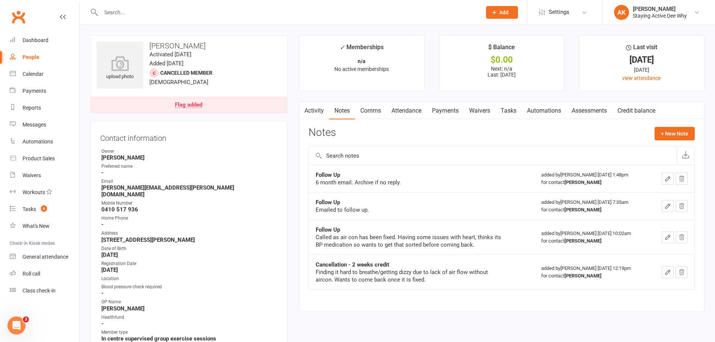
click at [324, 110] on link "Activity" at bounding box center [314, 110] width 30 height 17
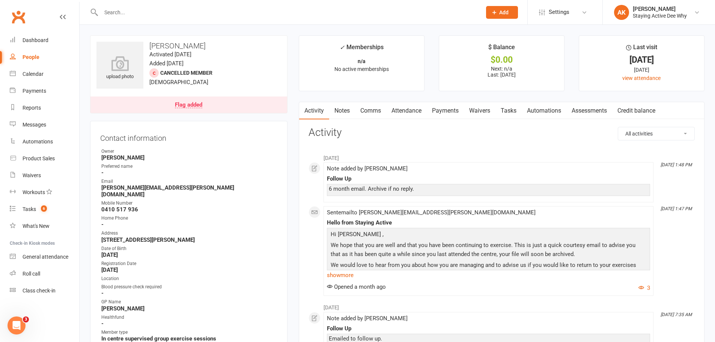
click at [341, 107] on link "Notes" at bounding box center [342, 110] width 26 height 17
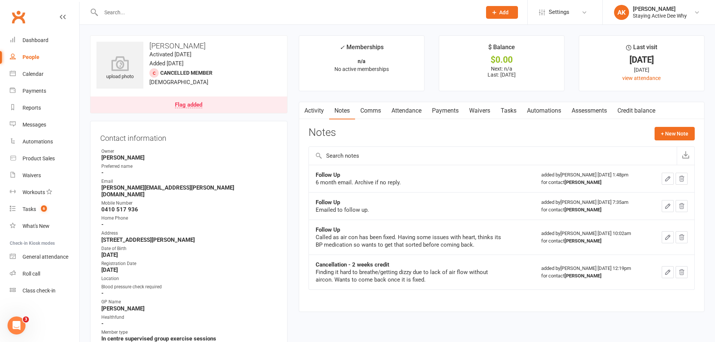
click at [320, 109] on link "Activity" at bounding box center [314, 110] width 30 height 17
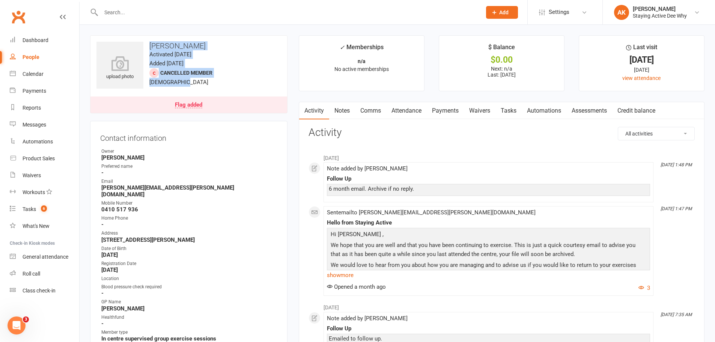
drag, startPoint x: 150, startPoint y: 44, endPoint x: 184, endPoint y: 80, distance: 49.9
click at [184, 80] on div "upload photo [PERSON_NAME] Activated [DATE] Added [DATE] Cancelled member [DEMO…" at bounding box center [188, 74] width 197 height 78
drag, startPoint x: 184, startPoint y: 80, endPoint x: 148, endPoint y: 43, distance: 51.7
click at [148, 43] on div "upload photo [PERSON_NAME] Activated [DATE] Added [DATE] Cancelled member [DEMO…" at bounding box center [188, 74] width 197 height 78
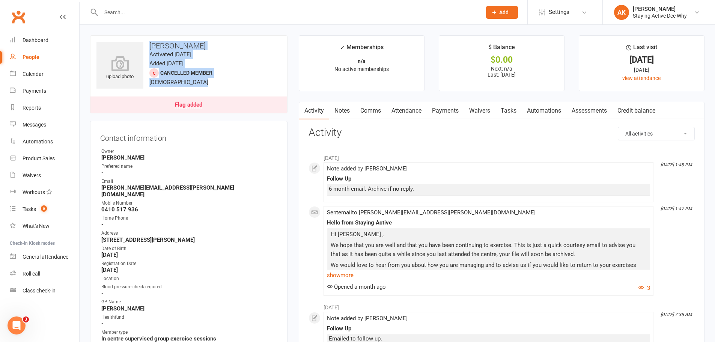
click at [148, 43] on h3 "[PERSON_NAME]" at bounding box center [188, 46] width 185 height 8
drag, startPoint x: 148, startPoint y: 43, endPoint x: 175, endPoint y: 80, distance: 45.9
click at [175, 80] on div "upload photo [PERSON_NAME] Activated [DATE] Added [DATE] Cancelled member [DEMO…" at bounding box center [188, 74] width 197 height 78
click at [175, 80] on span "[DEMOGRAPHIC_DATA]" at bounding box center [178, 82] width 59 height 7
drag, startPoint x: 199, startPoint y: 86, endPoint x: 149, endPoint y: 42, distance: 65.7
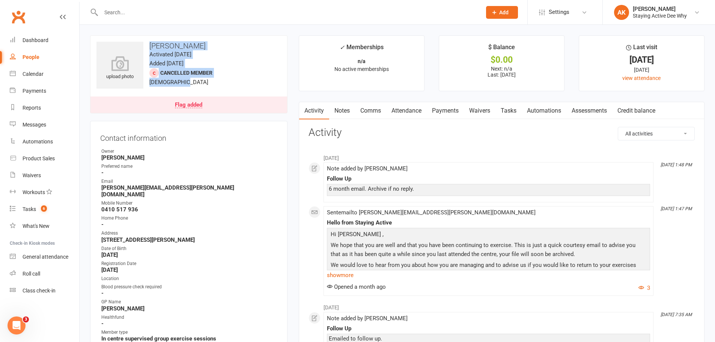
click at [149, 42] on div "upload photo [PERSON_NAME] Activated [DATE] Added [DATE] Cancelled member [DEMO…" at bounding box center [188, 74] width 197 height 78
click at [149, 42] on h3 "[PERSON_NAME]" at bounding box center [188, 46] width 185 height 8
click at [337, 107] on link "Notes" at bounding box center [342, 110] width 26 height 17
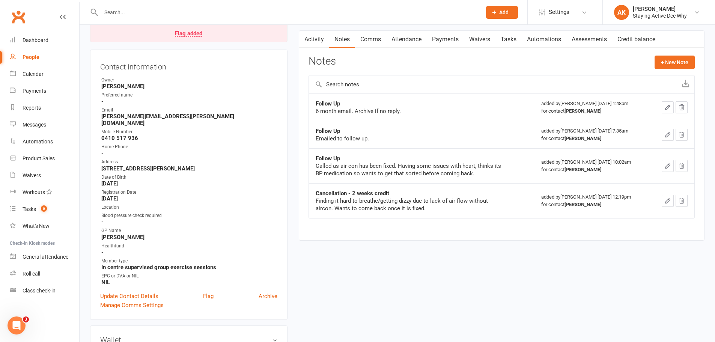
scroll to position [75, 0]
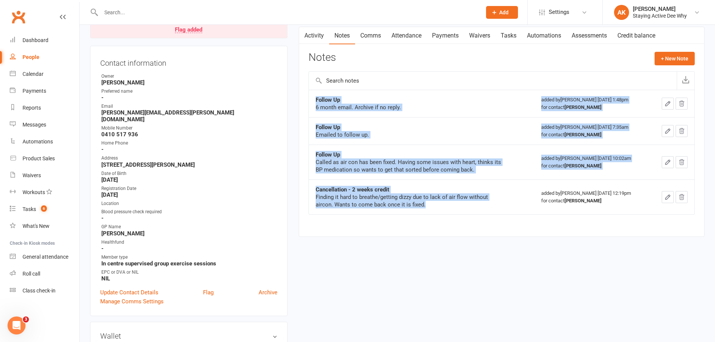
drag, startPoint x: 313, startPoint y: 99, endPoint x: 438, endPoint y: 206, distance: 164.5
click at [438, 206] on tbody "Follow Up 6 month email. Archive if no reply. added by [PERSON_NAME] [DATE] 1:4…" at bounding box center [501, 152] width 385 height 125
click at [438, 206] on div "Finding it hard to breathe/getting dizzy due to lack of air flow without aircon…" at bounding box center [410, 200] width 188 height 15
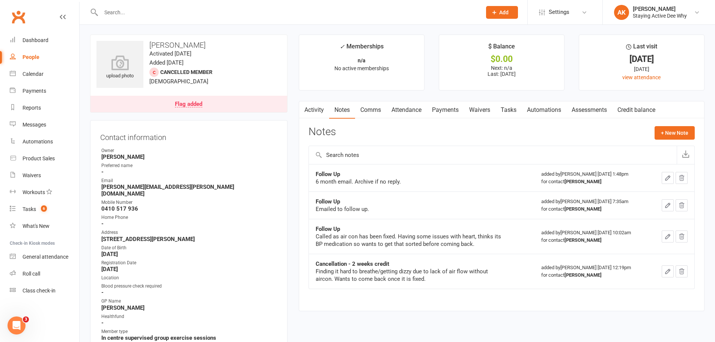
scroll to position [0, 0]
click at [573, 115] on link "Assessments" at bounding box center [589, 110] width 46 height 17
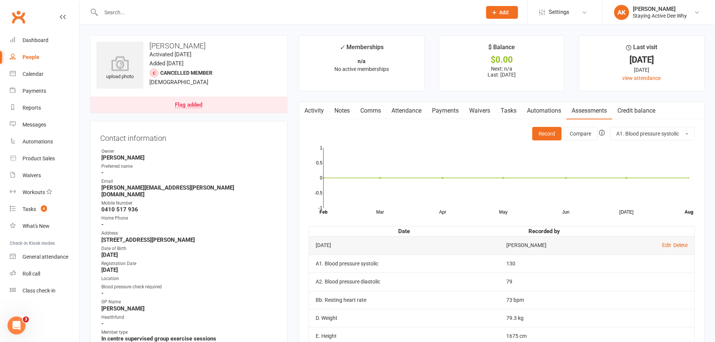
click at [352, 103] on link "Notes" at bounding box center [342, 110] width 26 height 17
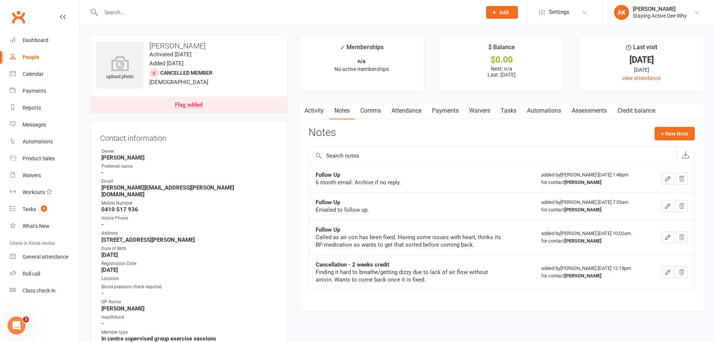
click at [307, 102] on button "button" at bounding box center [303, 110] width 9 height 17
click at [311, 108] on link "Activity" at bounding box center [314, 110] width 30 height 17
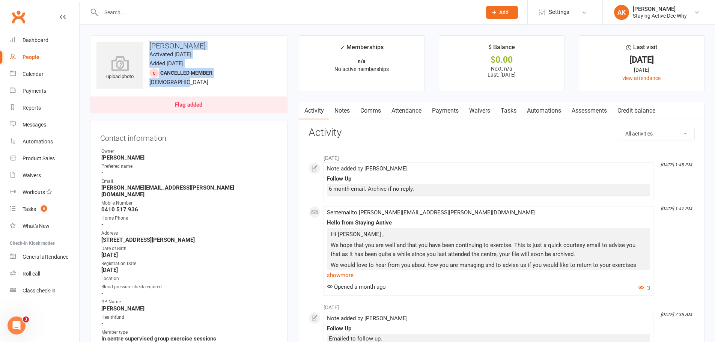
drag, startPoint x: 148, startPoint y: 40, endPoint x: 204, endPoint y: 84, distance: 71.9
click at [204, 84] on div "upload photo [PERSON_NAME] Activated [DATE] Added [DATE] Cancelled member [DEMO…" at bounding box center [188, 74] width 197 height 78
click at [18, 40] on link "Dashboard" at bounding box center [44, 40] width 69 height 17
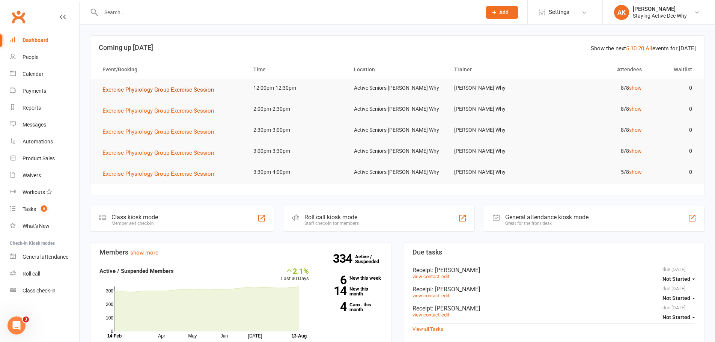
click at [168, 90] on span "Exercise Physiology Group Exercise Session" at bounding box center [157, 89] width 111 height 7
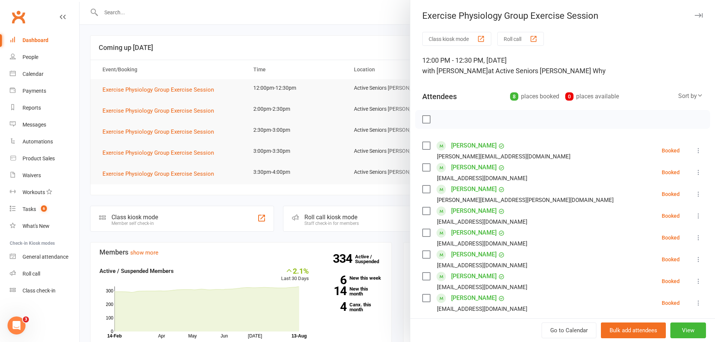
click at [150, 71] on div at bounding box center [397, 171] width 635 height 342
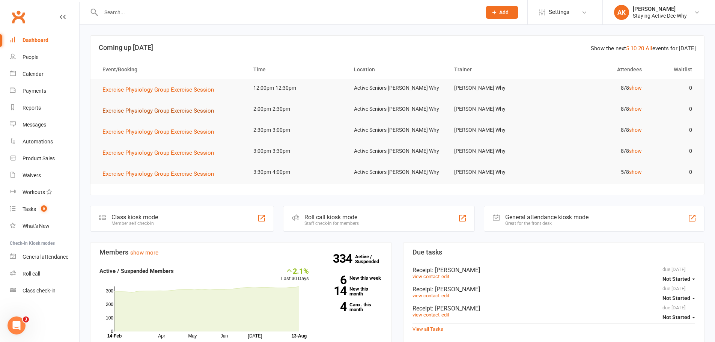
click at [150, 109] on span "Exercise Physiology Group Exercise Session" at bounding box center [157, 110] width 111 height 7
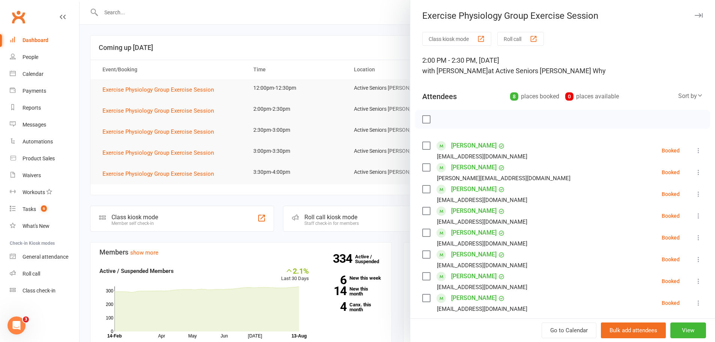
click at [203, 118] on div at bounding box center [397, 171] width 635 height 342
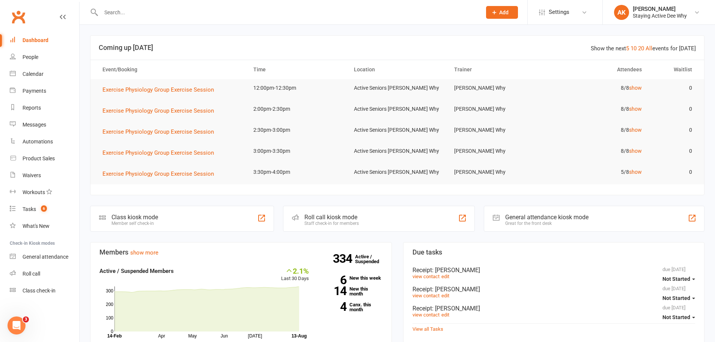
click at [53, 45] on link "Dashboard" at bounding box center [44, 40] width 69 height 17
click at [350, 310] on link "4 Canx. this month" at bounding box center [351, 307] width 62 height 10
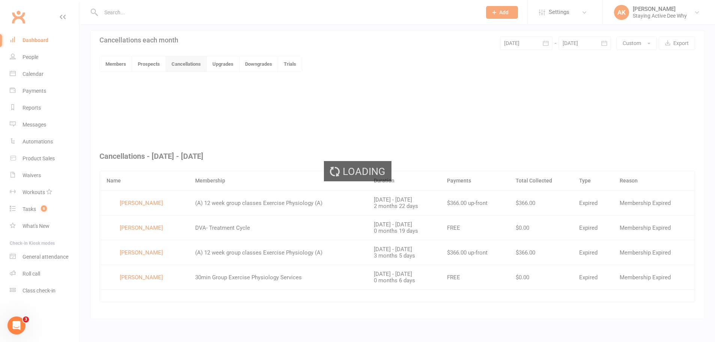
scroll to position [162, 0]
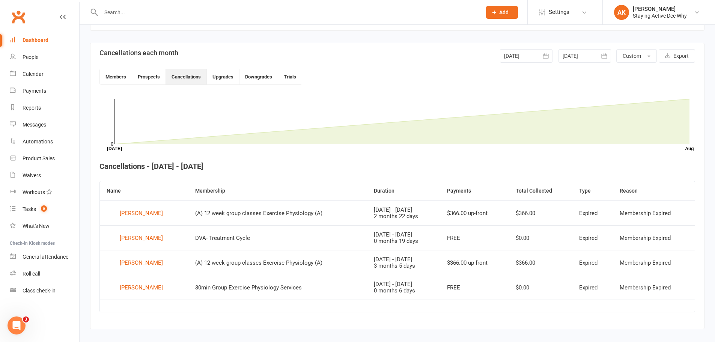
click at [55, 48] on link "Dashboard" at bounding box center [44, 40] width 69 height 17
